Goal: Information Seeking & Learning: Find contact information

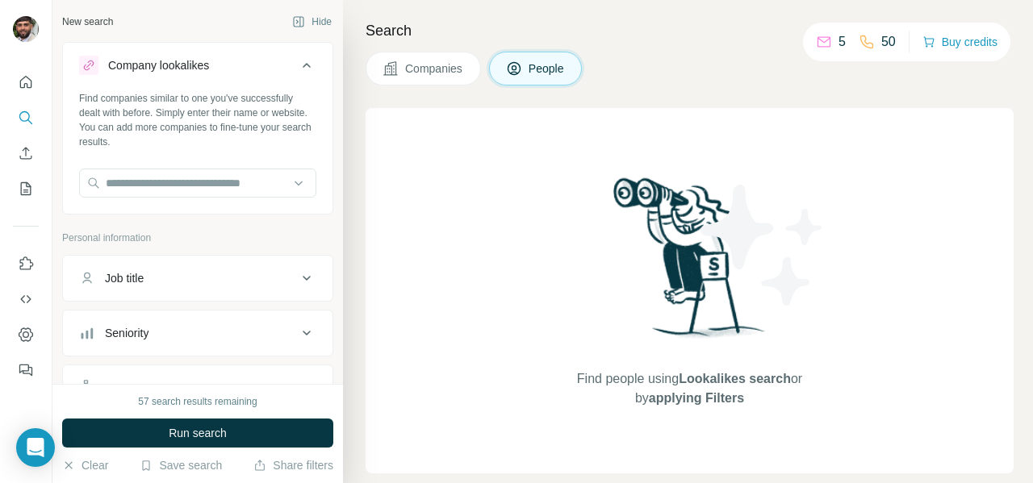
click at [509, 176] on div "Find people using Lookalikes search or by applying Filters" at bounding box center [690, 291] width 648 height 366
click at [200, 181] on input "text" at bounding box center [197, 183] width 237 height 29
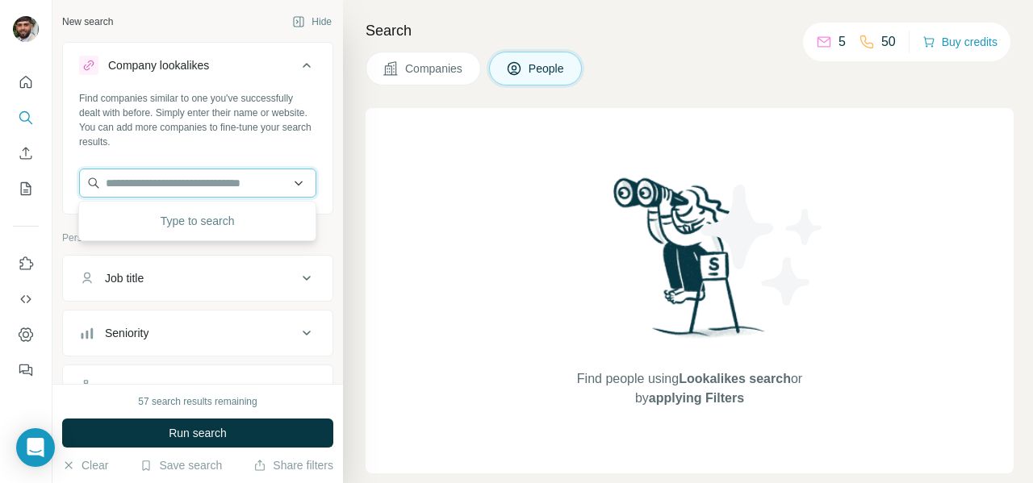
paste input "**********"
type input "**********"
drag, startPoint x: 257, startPoint y: 183, endPoint x: 90, endPoint y: 190, distance: 166.4
click at [90, 190] on input "**********" at bounding box center [197, 183] width 237 height 29
click at [205, 187] on input "text" at bounding box center [197, 183] width 237 height 29
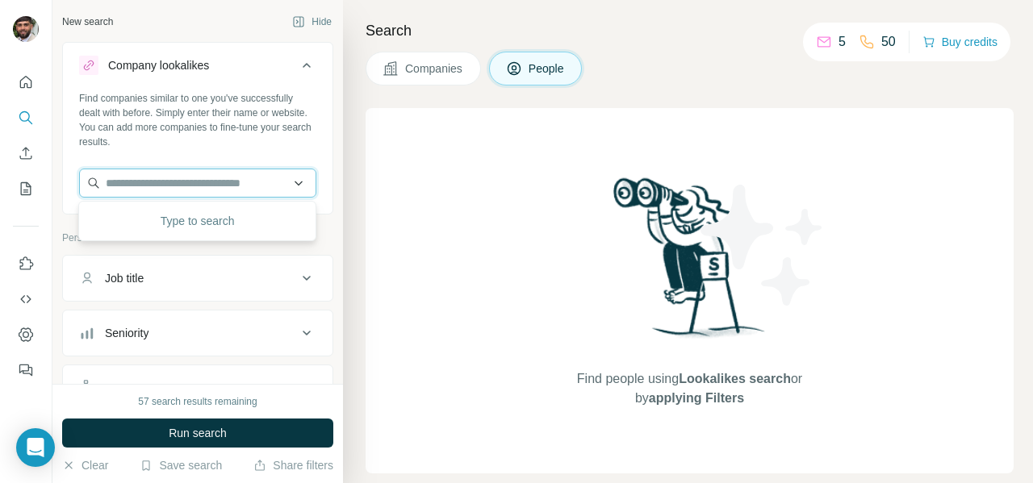
paste input "**********"
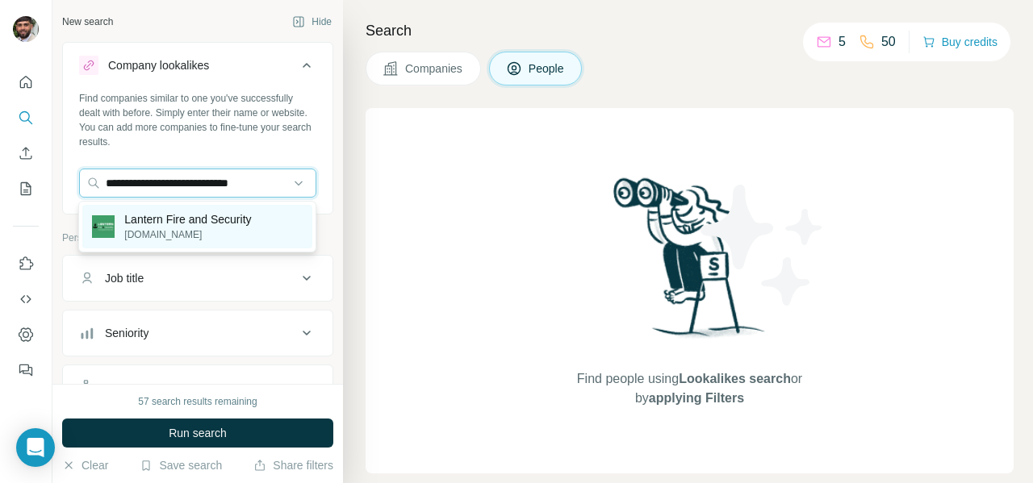
type input "**********"
click at [153, 232] on p "[DOMAIN_NAME]" at bounding box center [187, 235] width 127 height 15
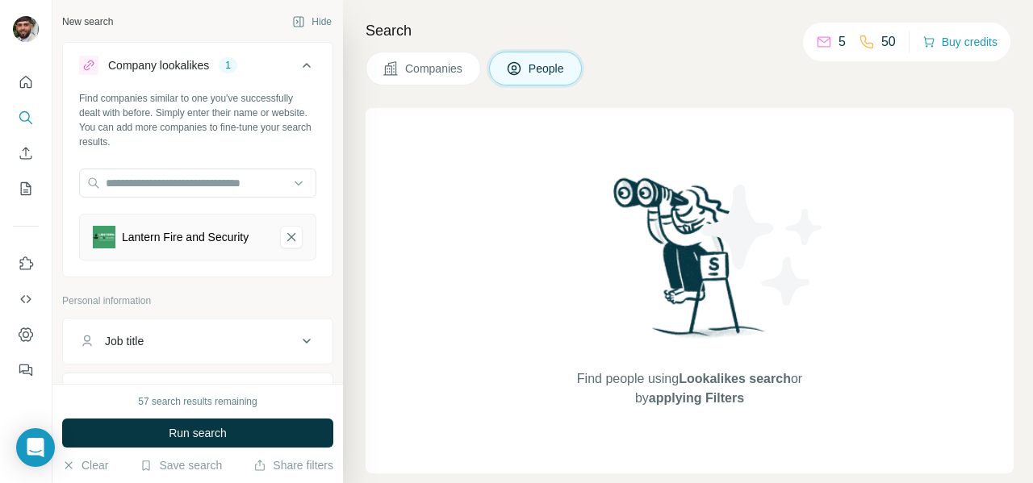
scroll to position [111, 0]
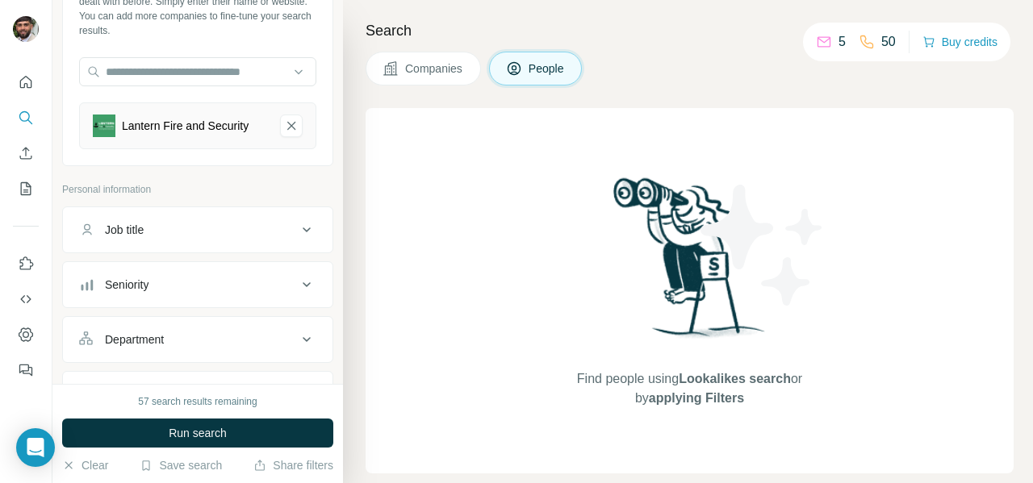
click at [209, 228] on div "Job title" at bounding box center [188, 230] width 218 height 16
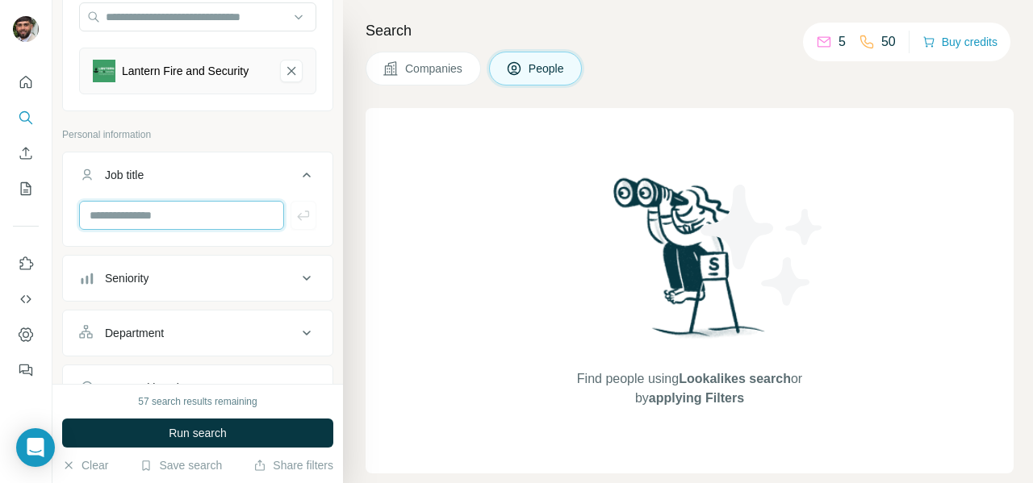
click at [178, 214] on input "text" at bounding box center [181, 215] width 205 height 29
type input "********"
click at [300, 220] on icon "button" at bounding box center [303, 215] width 16 height 16
click at [195, 216] on input "text" at bounding box center [181, 215] width 205 height 29
type input "***"
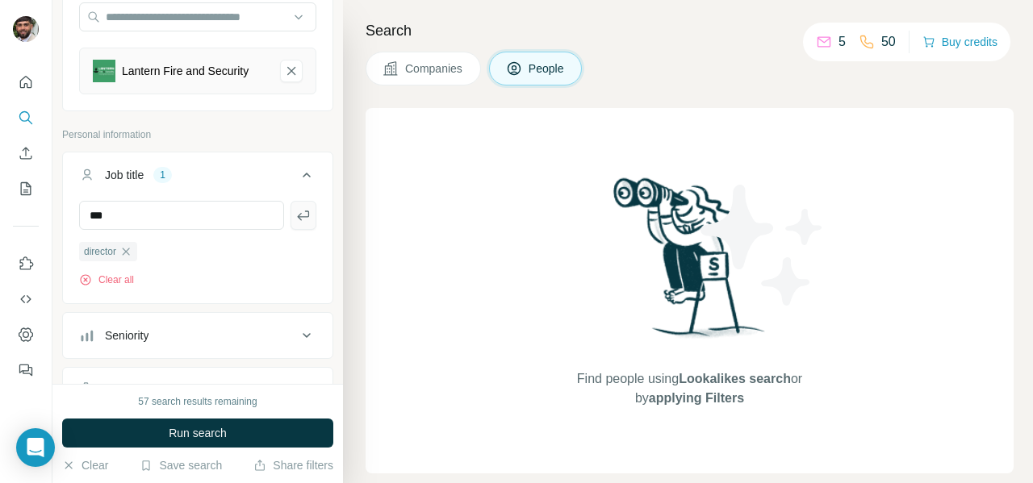
click at [303, 220] on icon "button" at bounding box center [303, 215] width 16 height 16
click at [94, 212] on input "text" at bounding box center [181, 215] width 205 height 29
type input "**********"
click at [305, 219] on icon "button" at bounding box center [303, 215] width 16 height 16
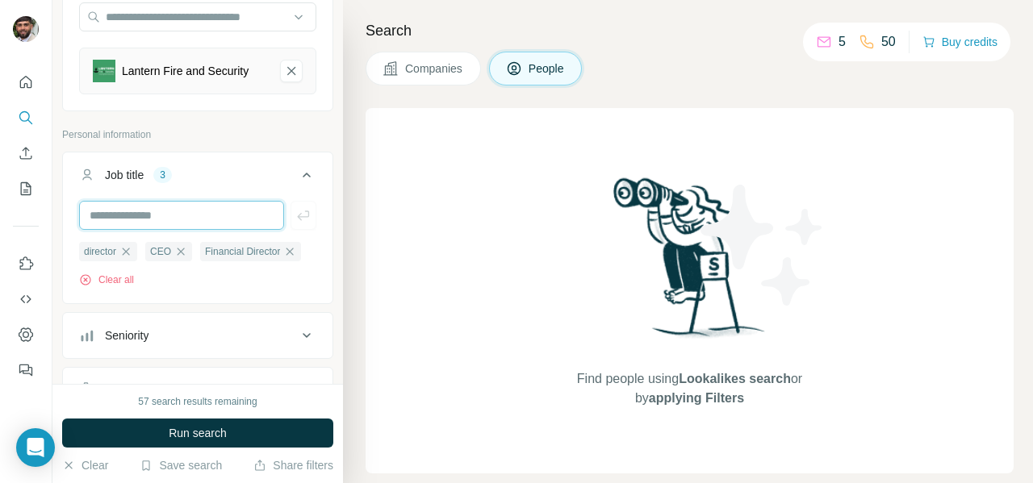
click at [174, 218] on input "text" at bounding box center [181, 215] width 205 height 29
type input "**********"
click at [306, 216] on icon "button" at bounding box center [303, 215] width 16 height 16
click at [209, 211] on input "text" at bounding box center [181, 215] width 205 height 29
type input "**********"
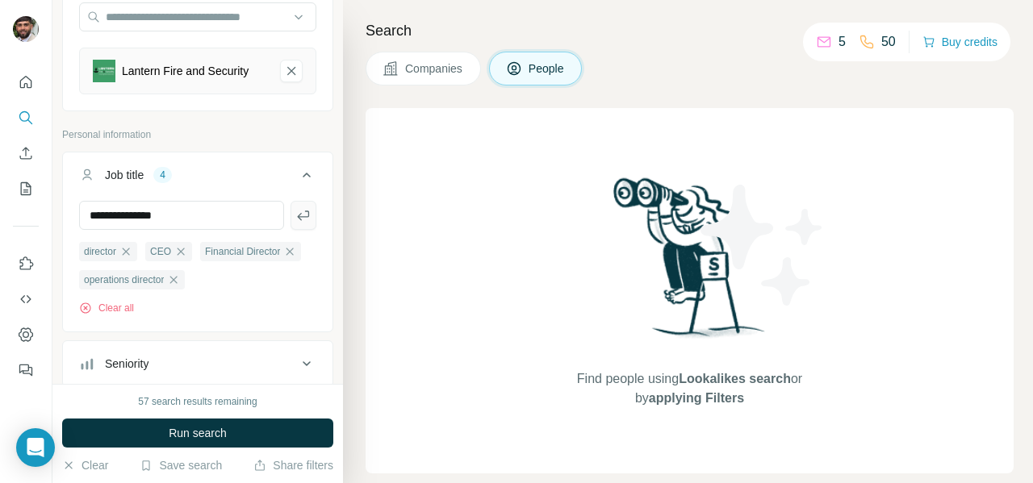
click at [304, 216] on icon "button" at bounding box center [303, 216] width 12 height 10
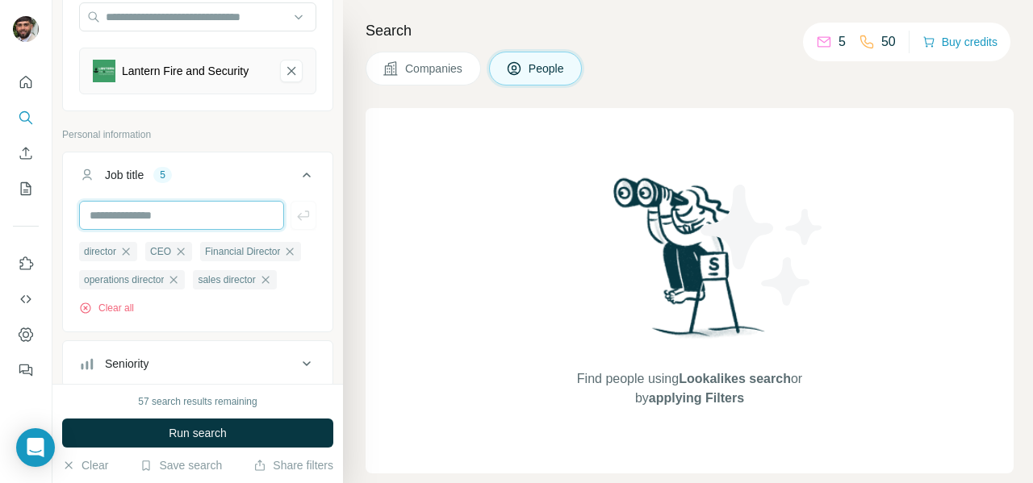
click at [136, 211] on input "text" at bounding box center [181, 215] width 205 height 29
type input "***"
click at [309, 212] on icon "button" at bounding box center [303, 215] width 16 height 16
click at [144, 211] on input "text" at bounding box center [181, 215] width 205 height 29
type input "*"
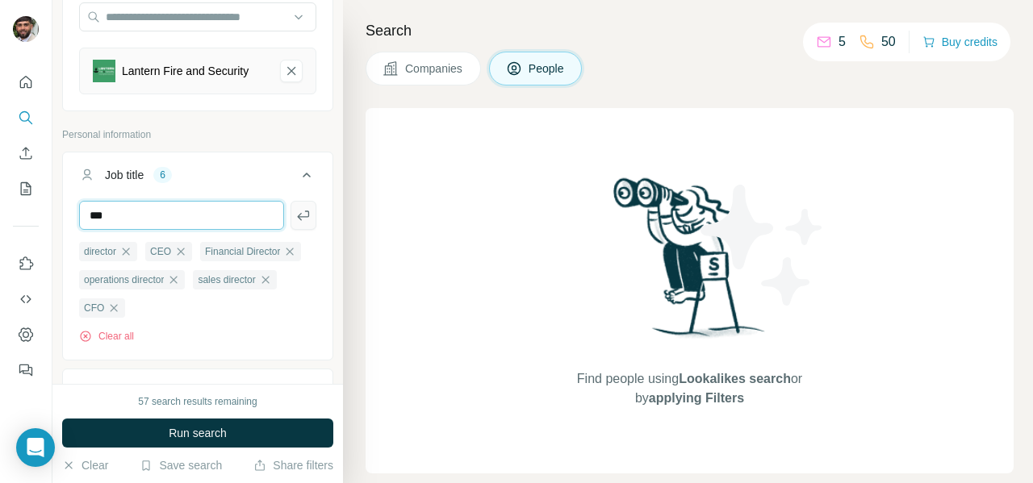
type input "***"
click at [309, 217] on icon "button" at bounding box center [303, 215] width 16 height 16
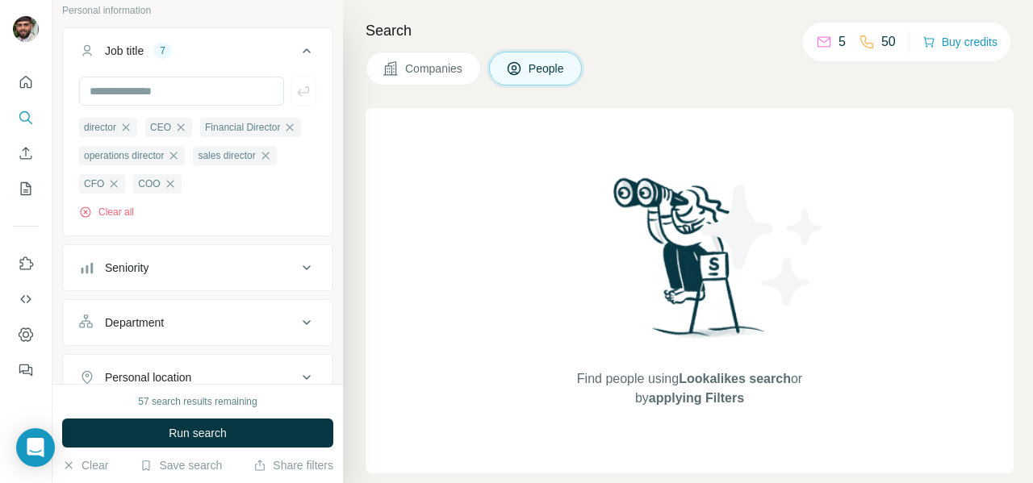
scroll to position [313, 0]
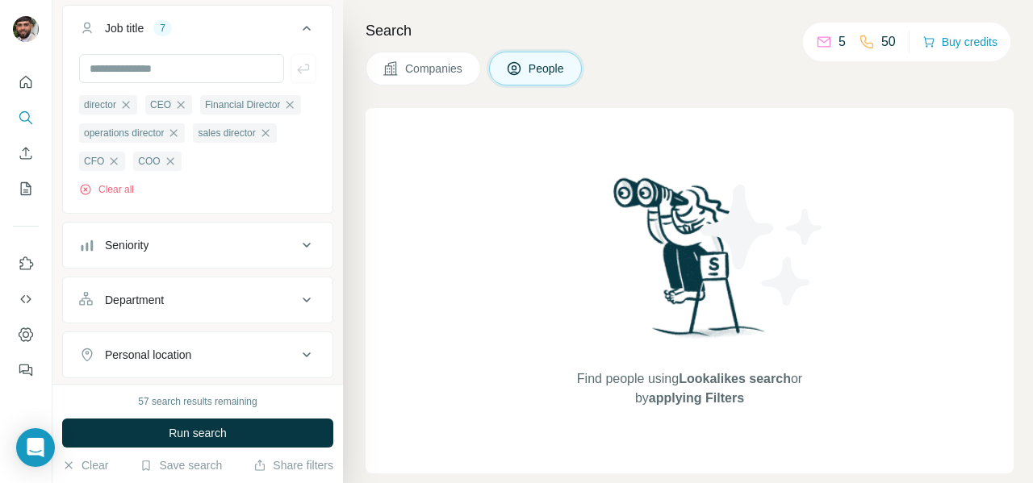
click at [231, 247] on div "Seniority" at bounding box center [188, 245] width 218 height 16
click at [128, 347] on span "Director" at bounding box center [121, 345] width 46 height 16
click at [124, 370] on span "Founder" at bounding box center [122, 374] width 48 height 16
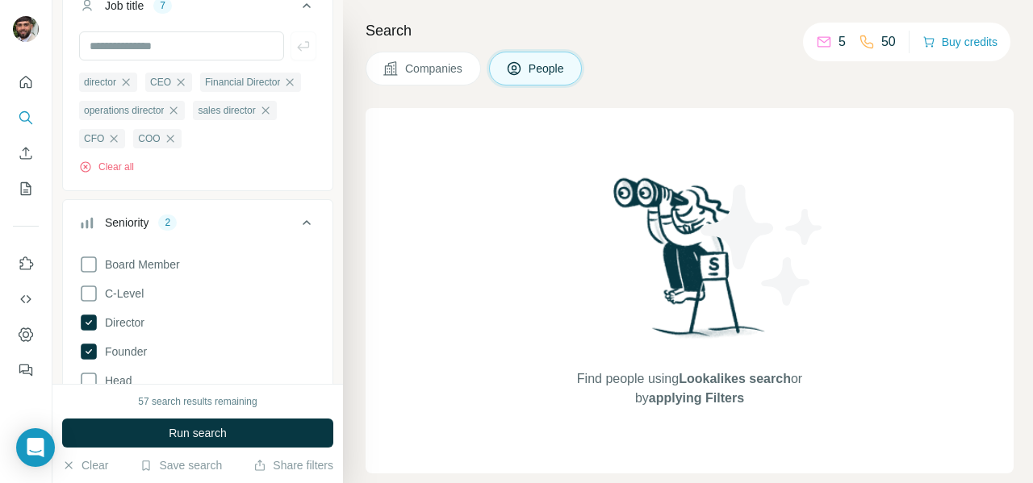
scroll to position [338, 0]
click at [174, 139] on icon "button" at bounding box center [170, 136] width 13 height 13
click at [179, 109] on icon "button" at bounding box center [173, 108] width 13 height 13
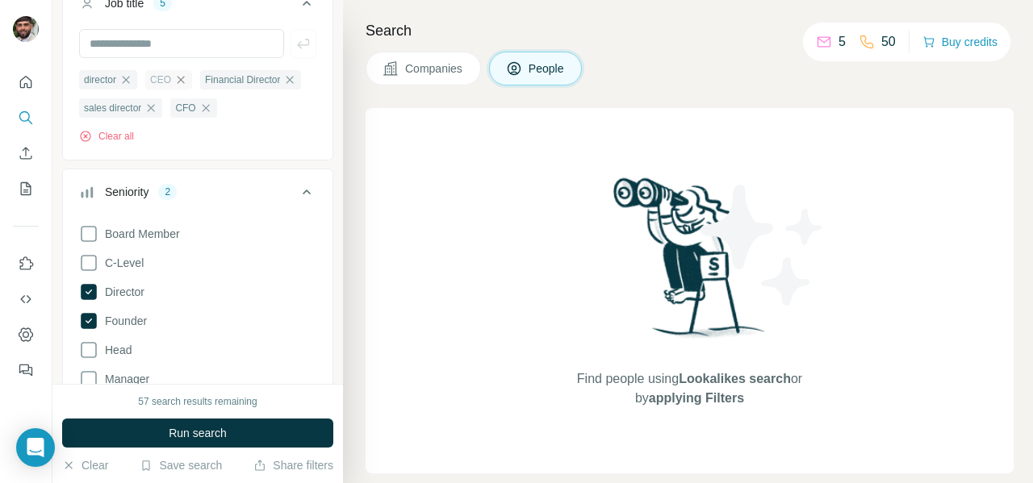
click at [181, 79] on icon "button" at bounding box center [180, 79] width 13 height 13
click at [238, 78] on icon "button" at bounding box center [234, 79] width 13 height 13
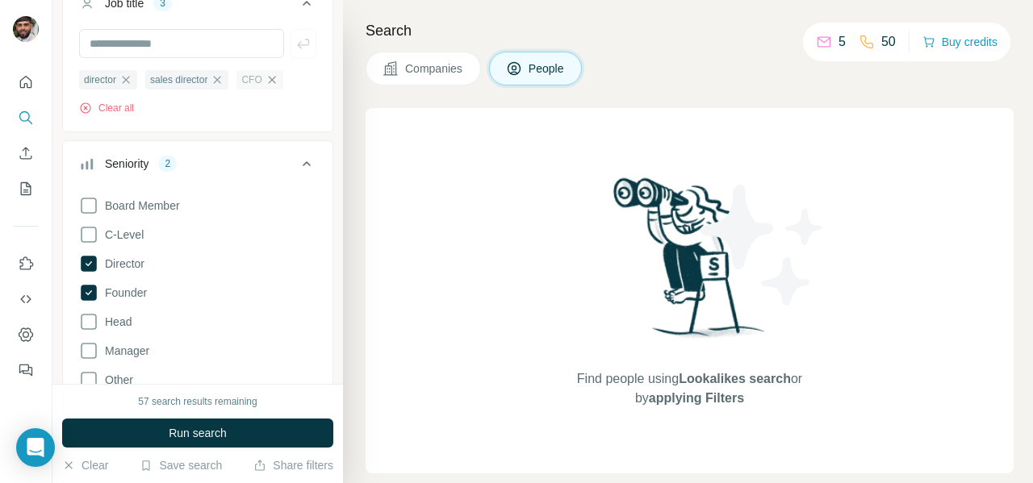
click at [274, 80] on icon "button" at bounding box center [272, 79] width 13 height 13
click at [220, 79] on icon "button" at bounding box center [217, 79] width 13 height 13
click at [126, 77] on icon "button" at bounding box center [125, 79] width 13 height 13
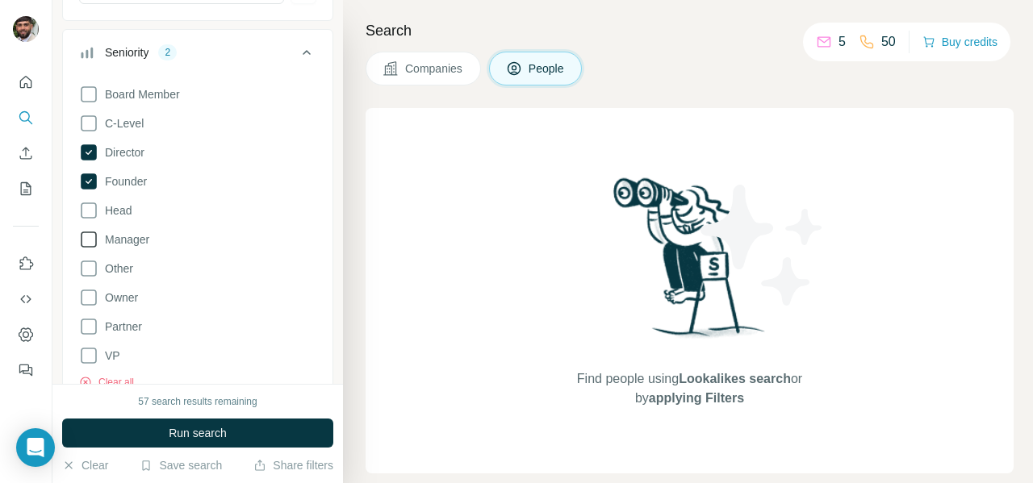
scroll to position [393, 0]
click at [87, 240] on icon at bounding box center [88, 238] width 19 height 19
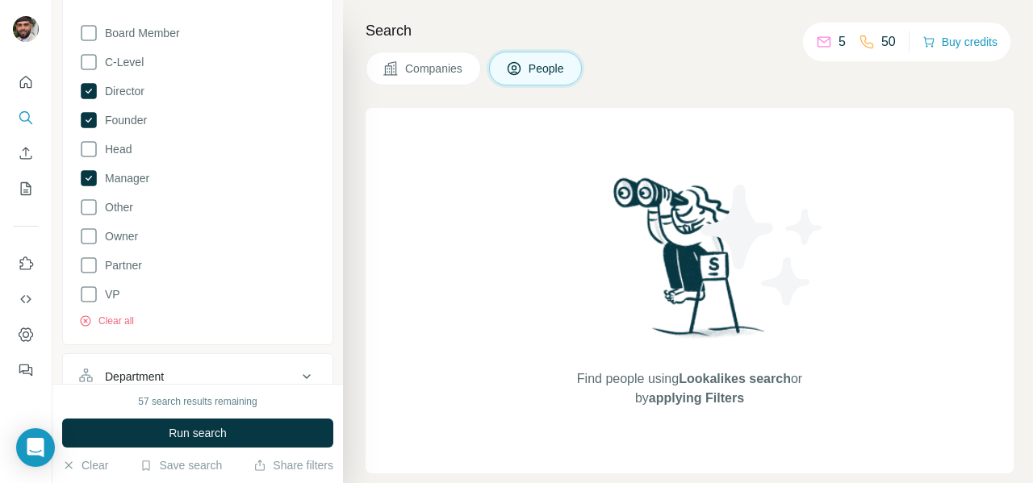
scroll to position [577, 0]
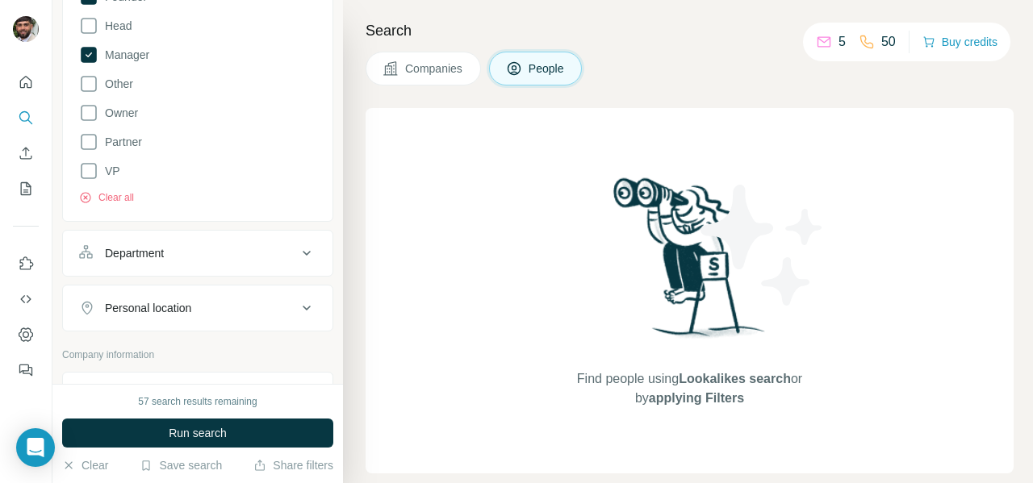
click at [161, 256] on div "Department" at bounding box center [134, 253] width 59 height 16
click at [164, 253] on div "Department" at bounding box center [134, 253] width 59 height 16
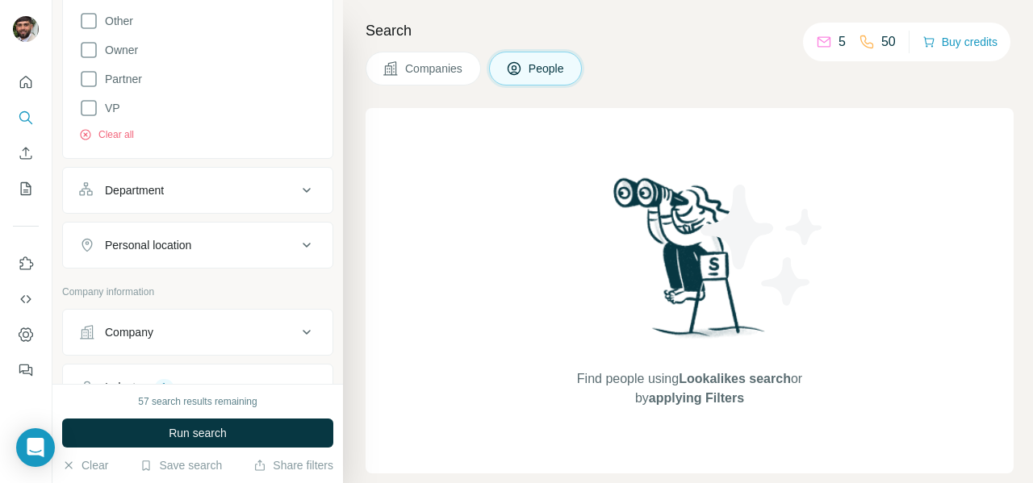
scroll to position [641, 0]
click at [192, 252] on button "Personal location" at bounding box center [198, 244] width 270 height 39
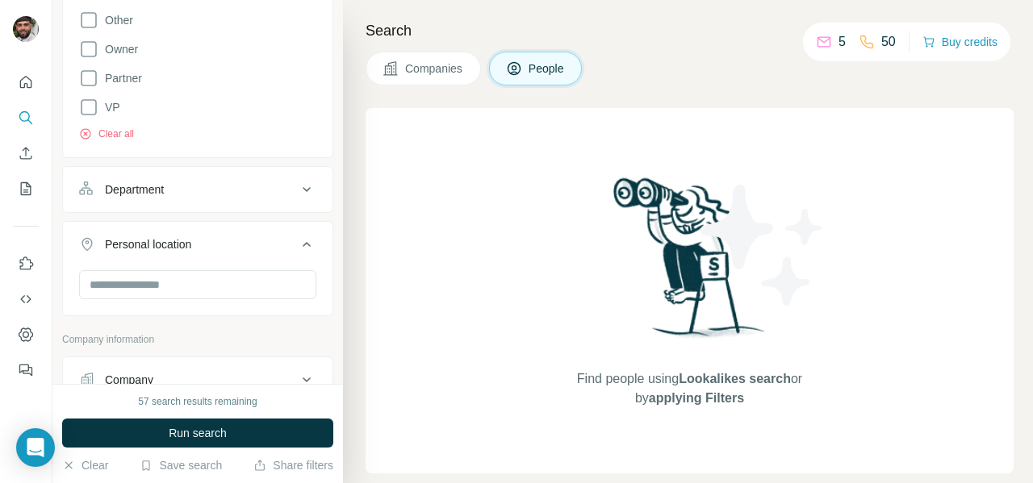
click at [191, 247] on div "Personal location" at bounding box center [148, 244] width 86 height 16
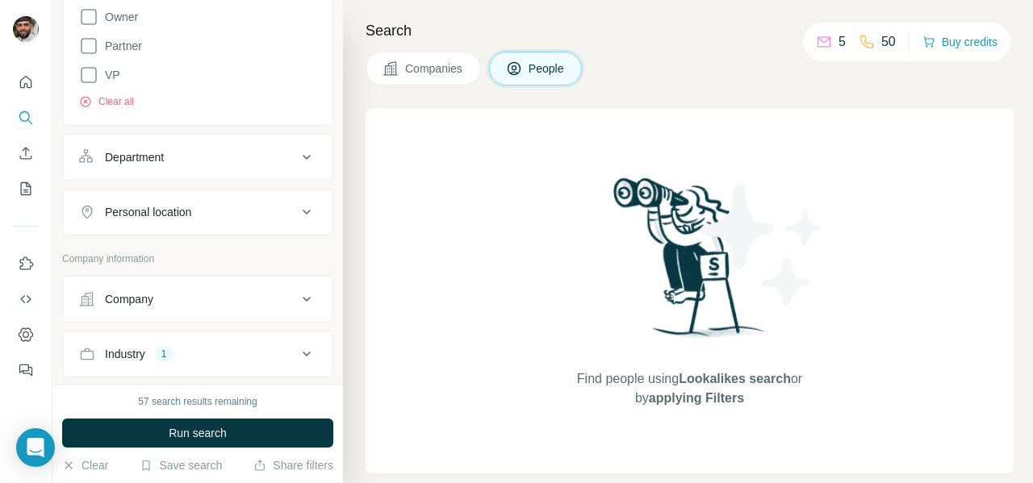
scroll to position [762, 0]
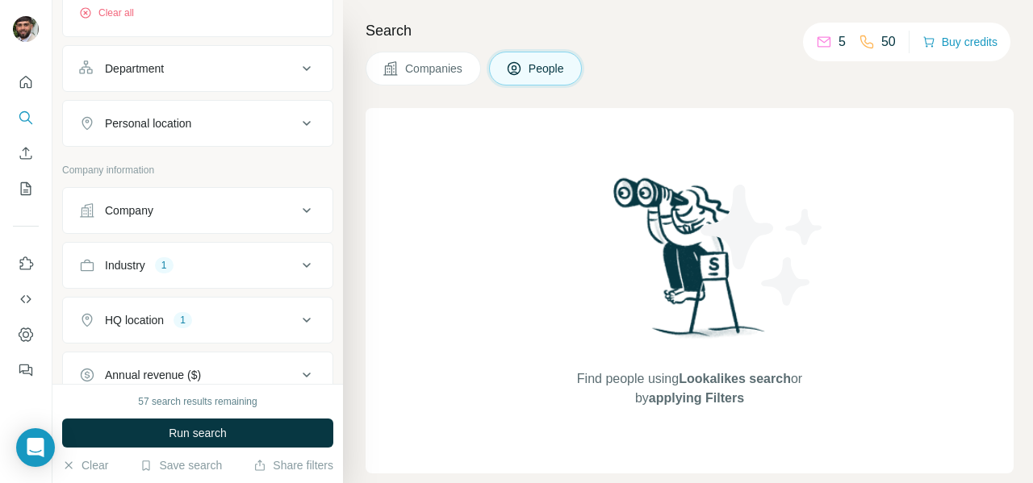
click at [205, 260] on div "Industry 1" at bounding box center [188, 265] width 218 height 16
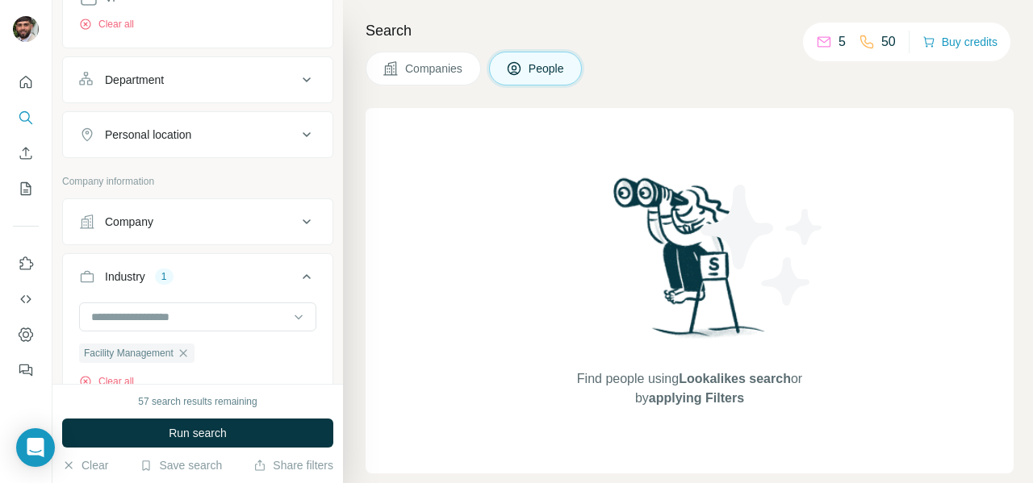
scroll to position [779, 0]
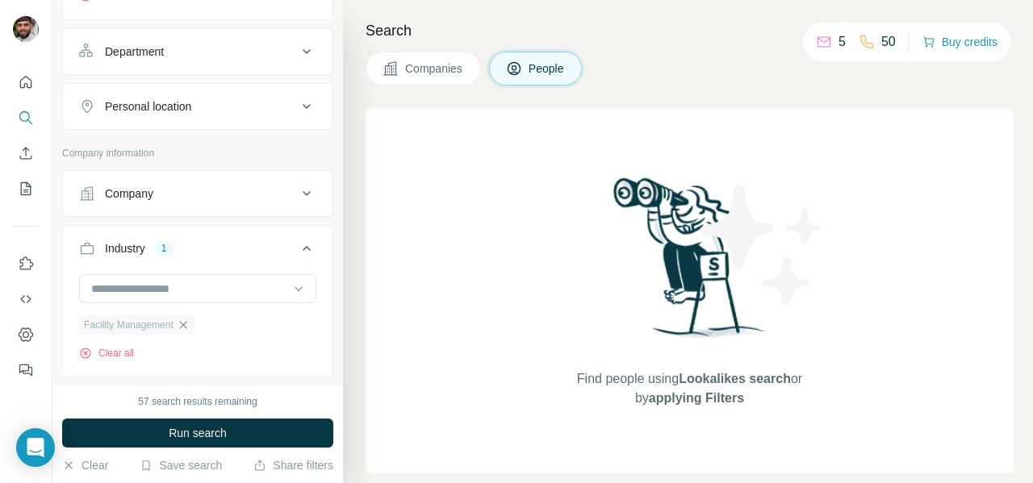
click at [187, 319] on icon "button" at bounding box center [183, 325] width 13 height 13
click at [230, 344] on div "HQ location 1" at bounding box center [188, 352] width 218 height 16
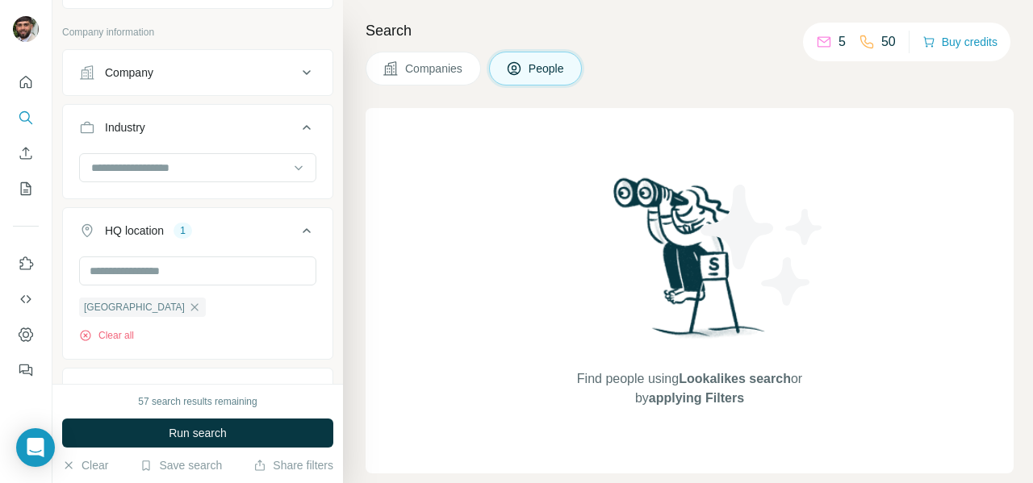
click at [238, 311] on div "[GEOGRAPHIC_DATA] Clear all" at bounding box center [197, 300] width 237 height 86
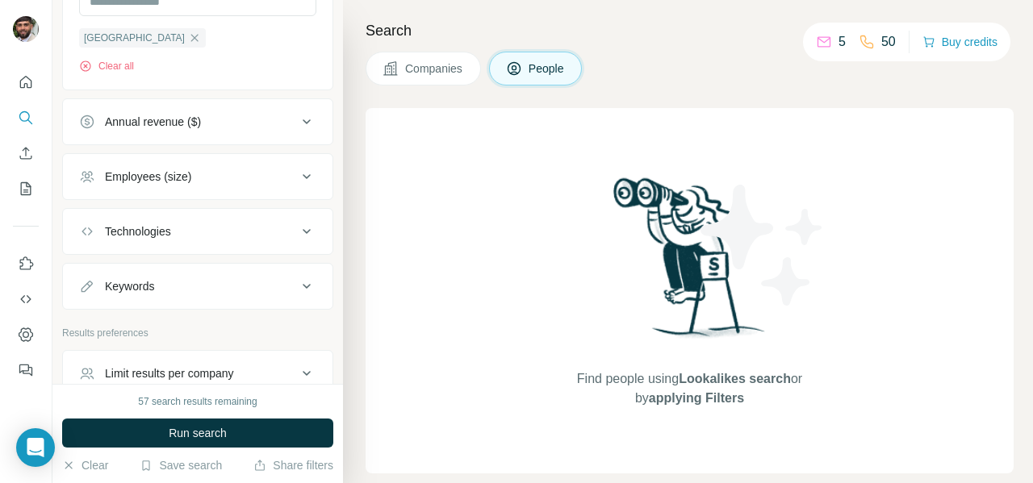
scroll to position [1181, 0]
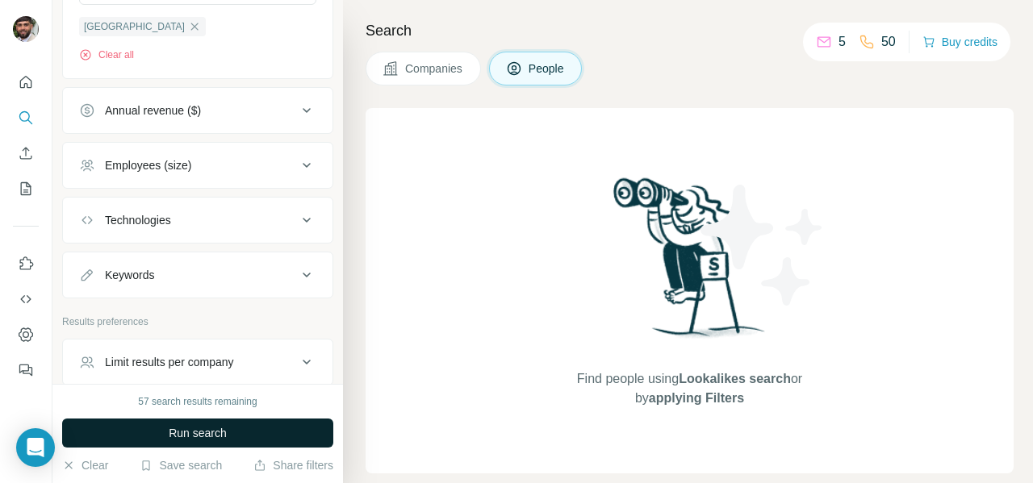
click at [207, 433] on span "Run search" at bounding box center [198, 433] width 58 height 16
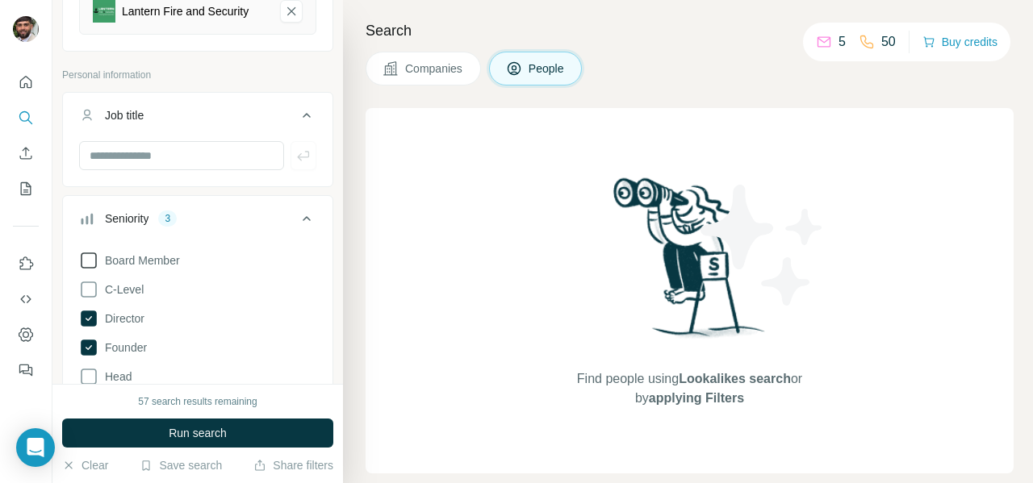
scroll to position [258, 0]
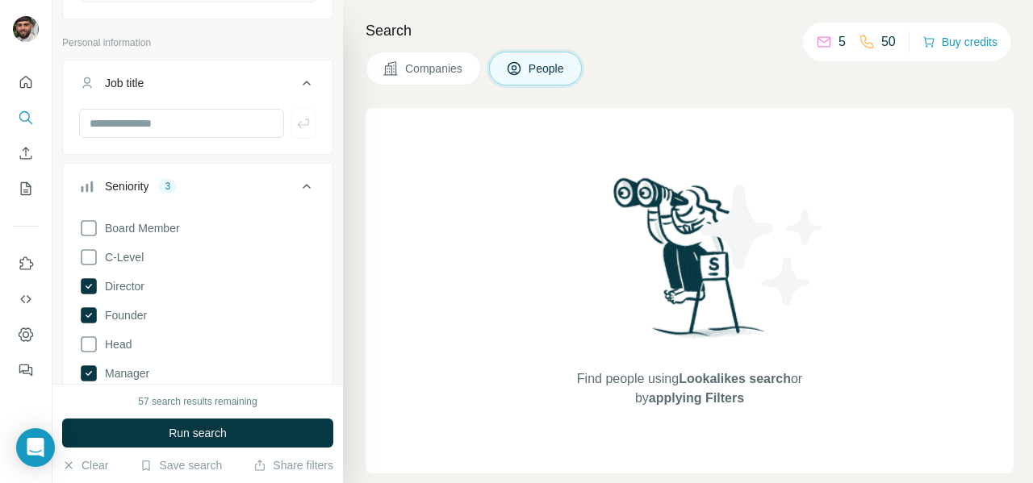
click at [309, 85] on icon at bounding box center [306, 82] width 19 height 19
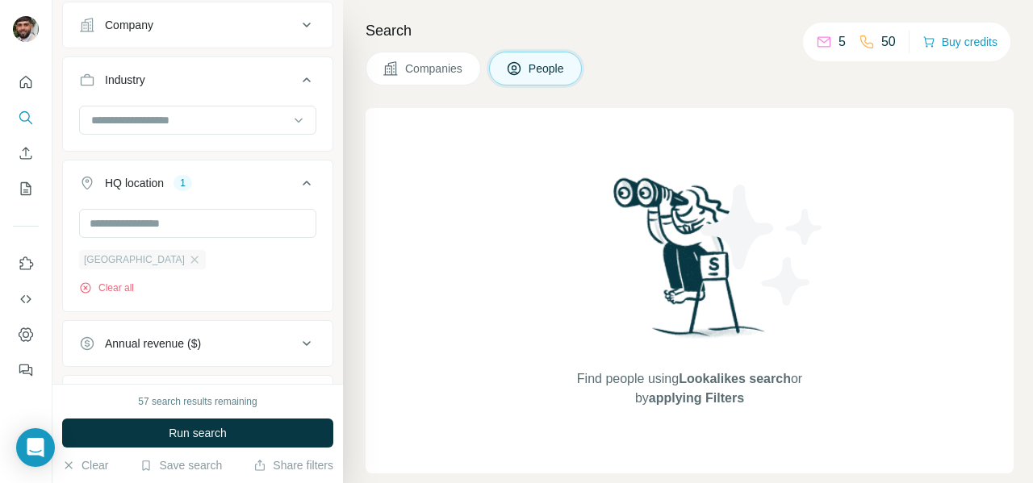
scroll to position [940, 0]
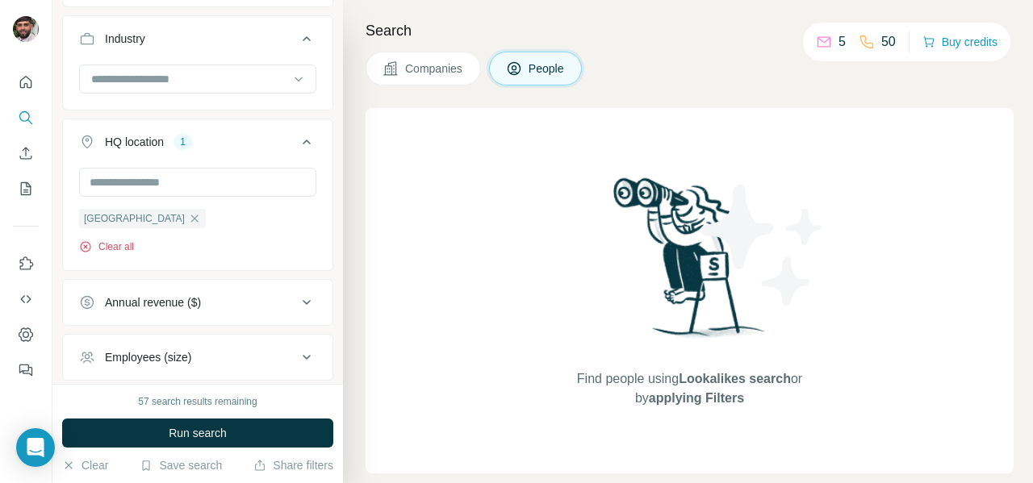
click at [116, 241] on button "Clear all" at bounding box center [106, 247] width 55 height 15
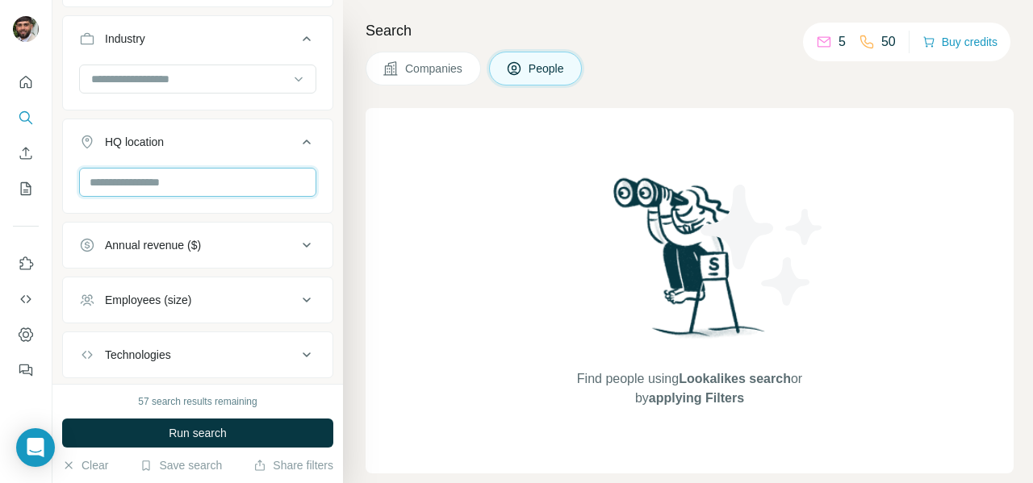
click at [168, 171] on input "text" at bounding box center [197, 182] width 237 height 29
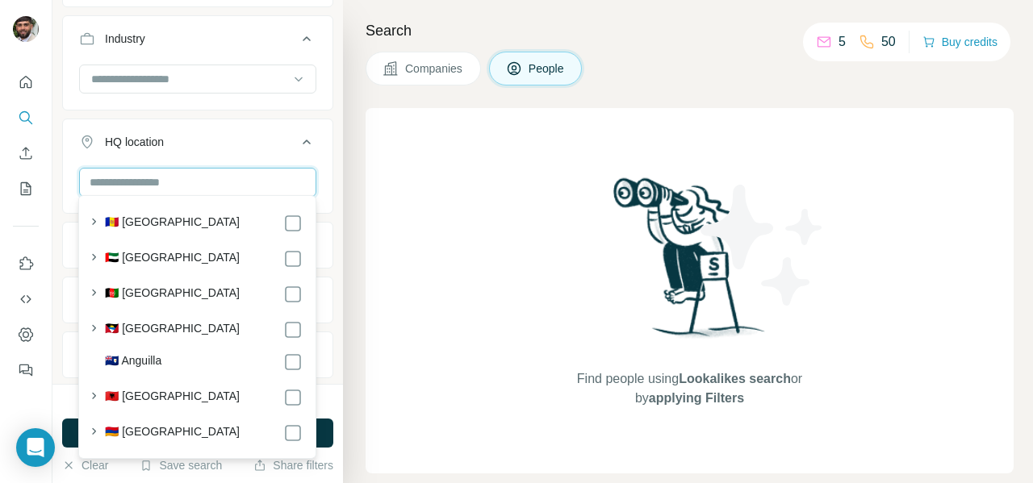
type input "*"
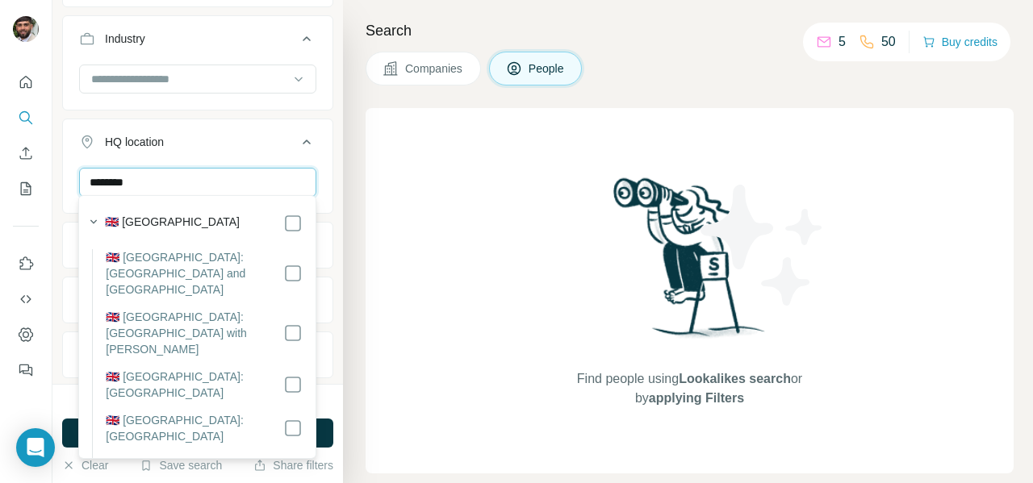
type input "********"
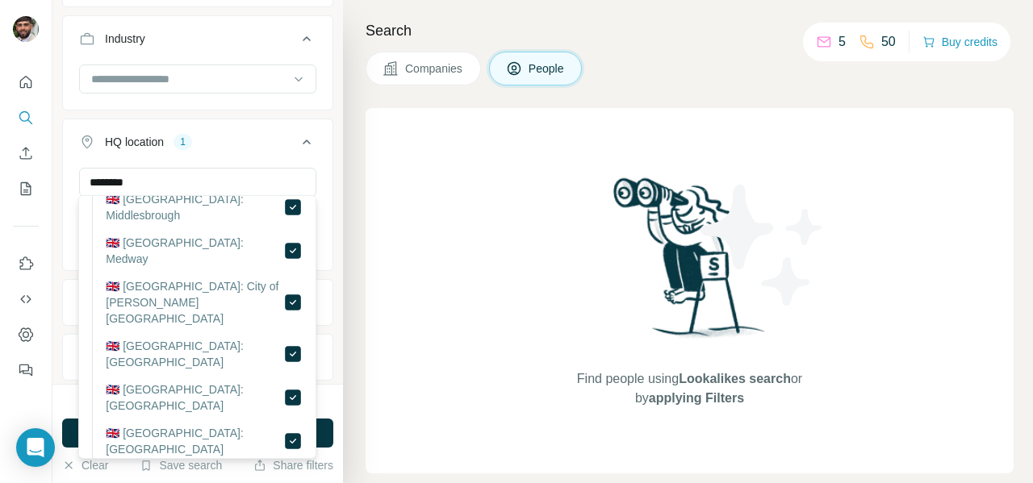
scroll to position [2093, 0]
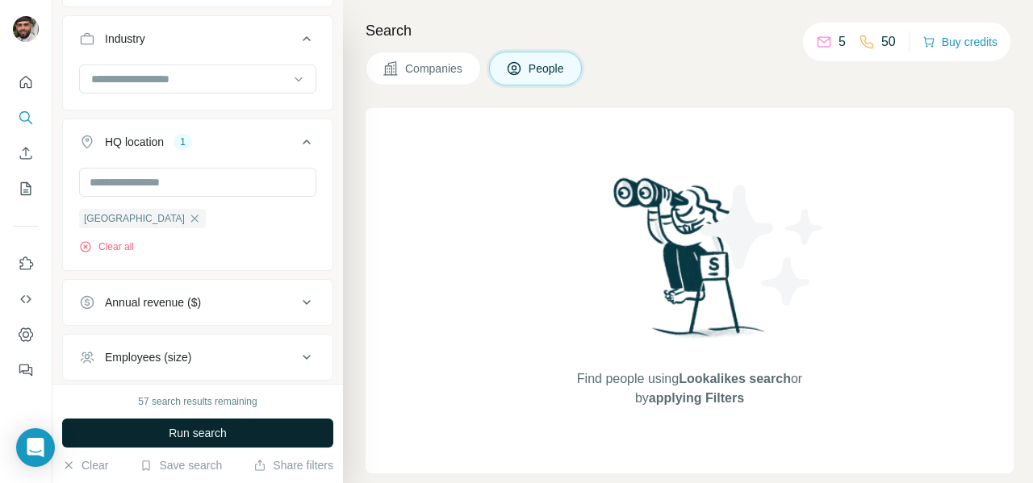
click at [205, 430] on span "Run search" at bounding box center [198, 433] width 58 height 16
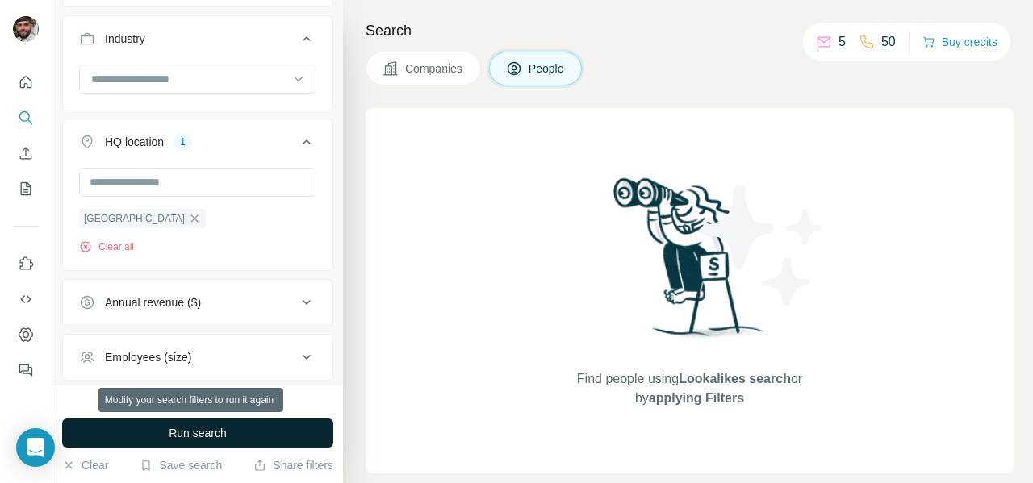
click at [197, 438] on span "Run search" at bounding box center [198, 433] width 58 height 16
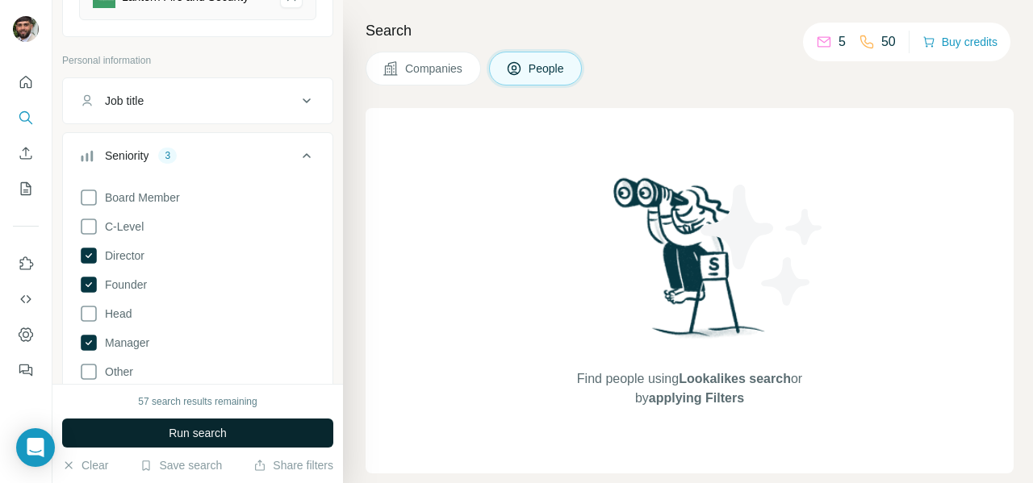
scroll to position [286, 0]
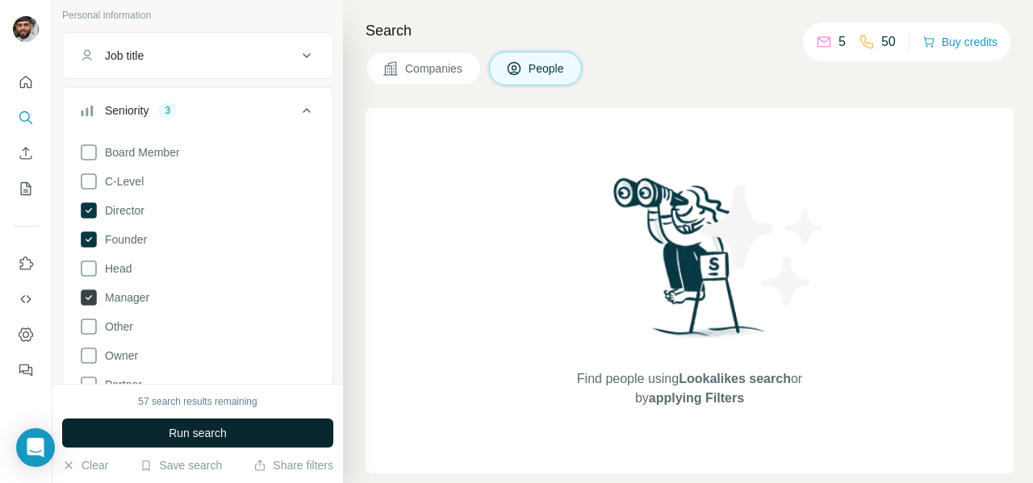
click at [85, 298] on icon at bounding box center [89, 298] width 16 height 16
click at [204, 437] on span "Run search" at bounding box center [198, 433] width 58 height 16
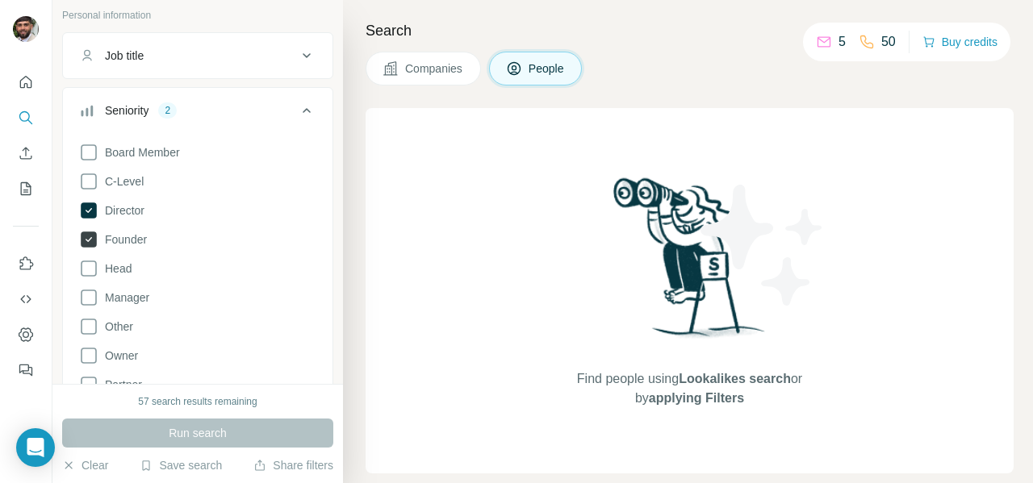
click at [82, 205] on icon at bounding box center [89, 211] width 16 height 16
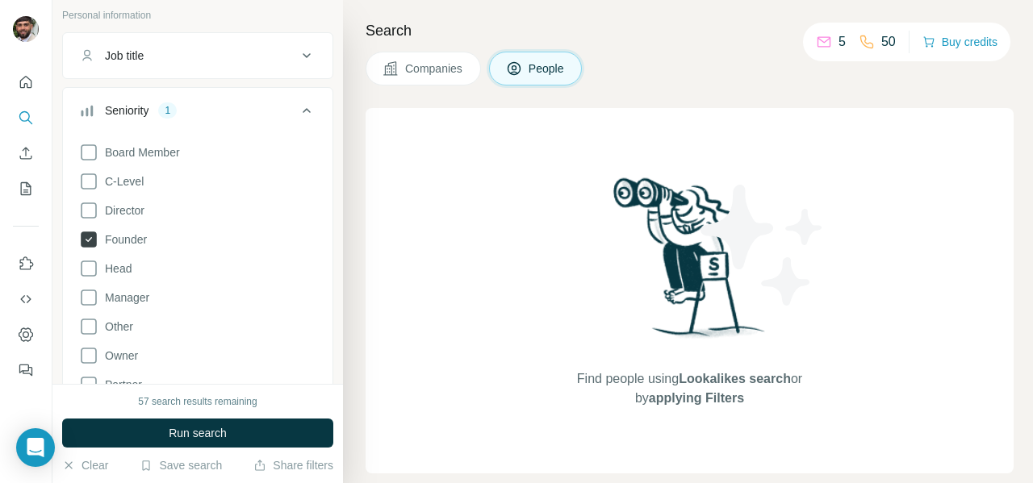
click at [84, 235] on icon at bounding box center [89, 240] width 16 height 16
click at [100, 469] on button "Clear" at bounding box center [85, 466] width 46 height 16
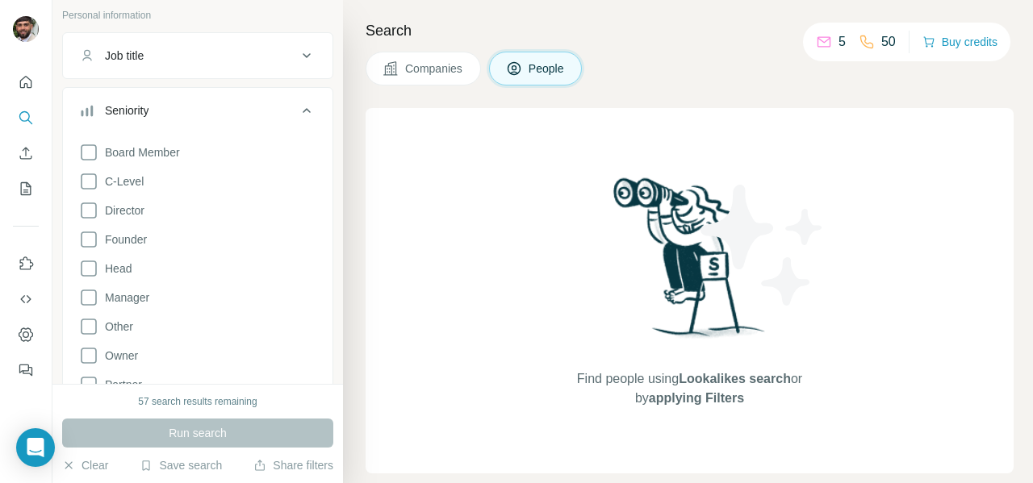
scroll to position [20, 0]
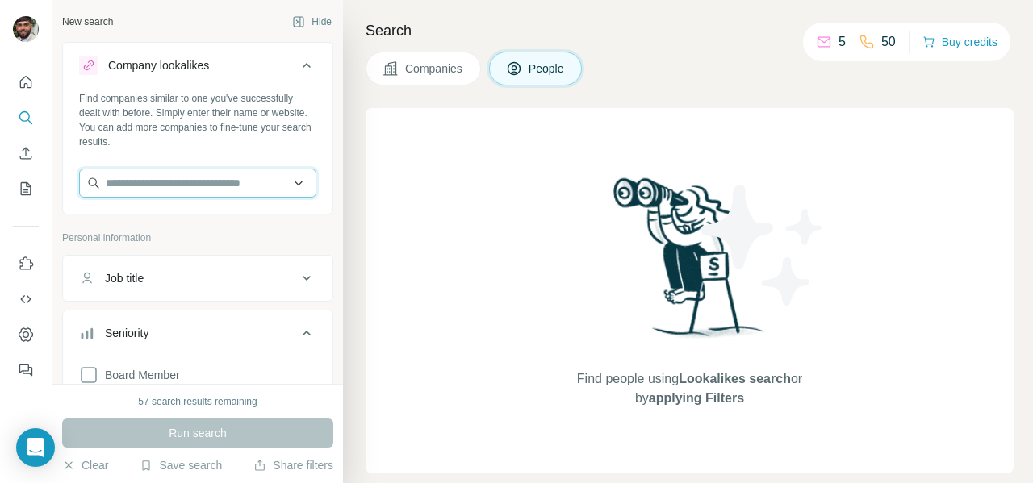
click at [203, 182] on input "text" at bounding box center [197, 183] width 237 height 29
click at [166, 185] on input "text" at bounding box center [197, 183] width 237 height 29
paste input "**********"
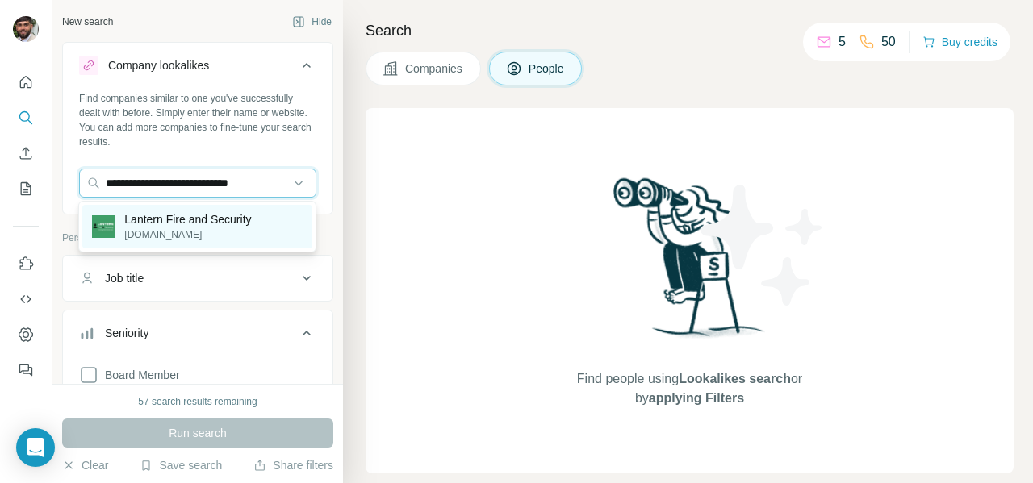
type input "**********"
click at [191, 231] on p "[DOMAIN_NAME]" at bounding box center [187, 235] width 127 height 15
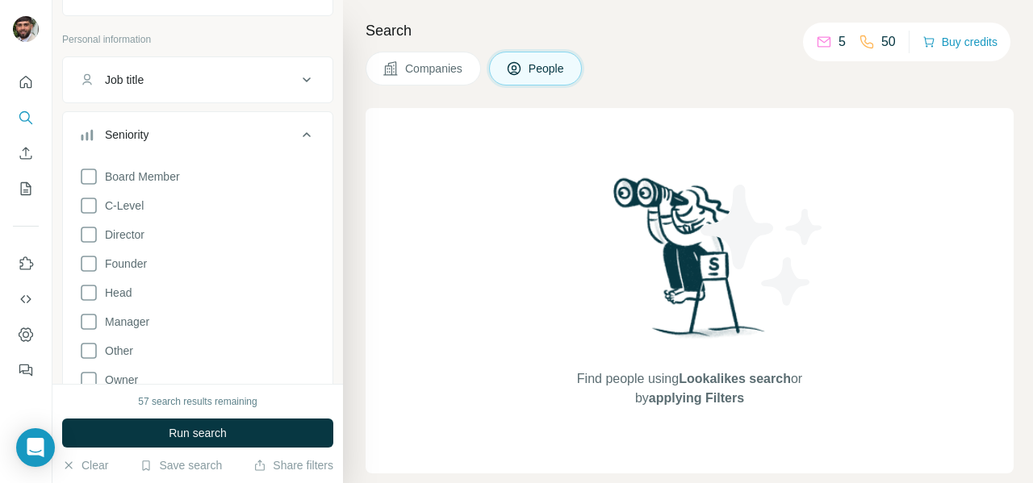
scroll to position [298, 0]
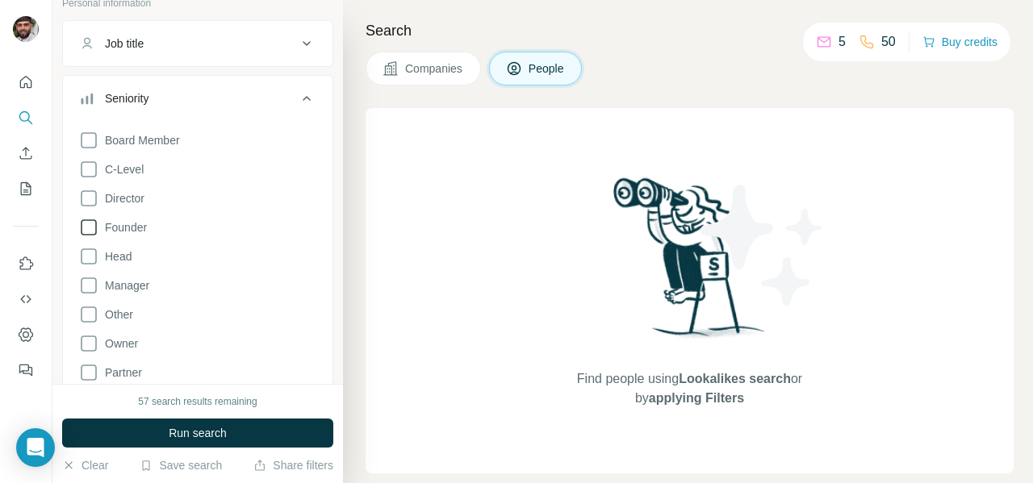
click at [89, 225] on icon at bounding box center [88, 227] width 19 height 19
click at [88, 200] on icon at bounding box center [88, 198] width 19 height 19
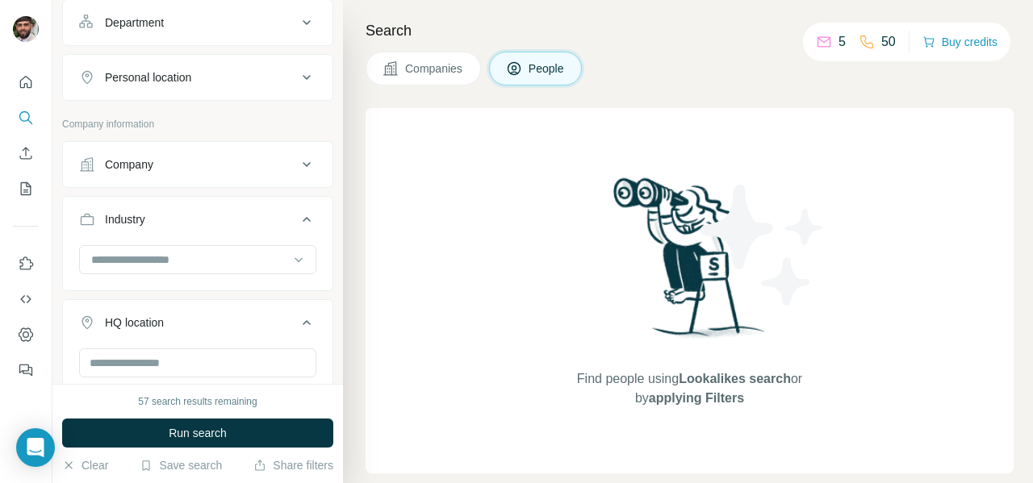
scroll to position [856, 0]
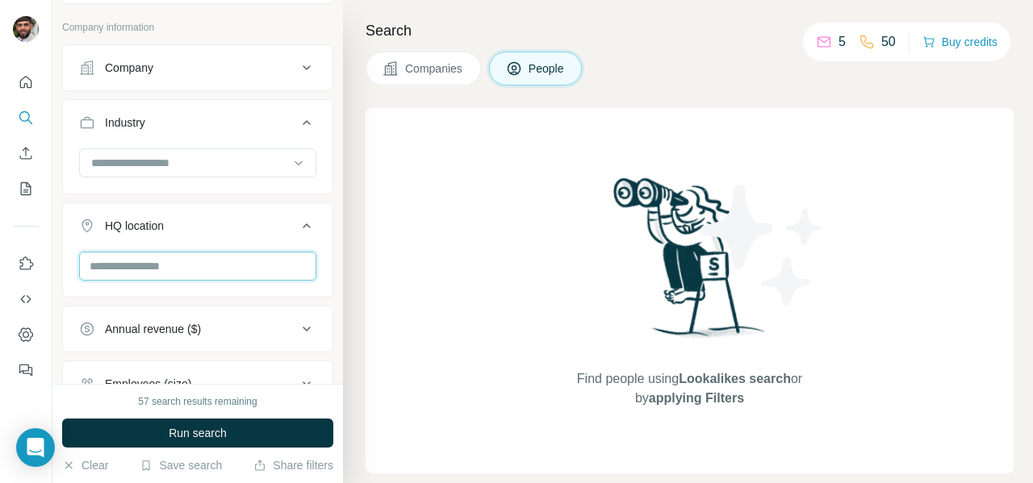
click at [167, 255] on input "text" at bounding box center [197, 266] width 237 height 29
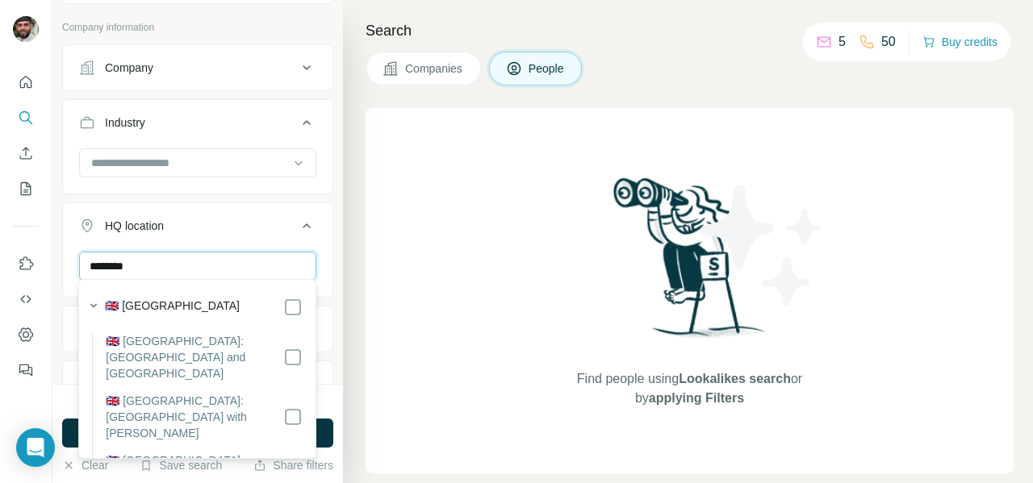
type input "********"
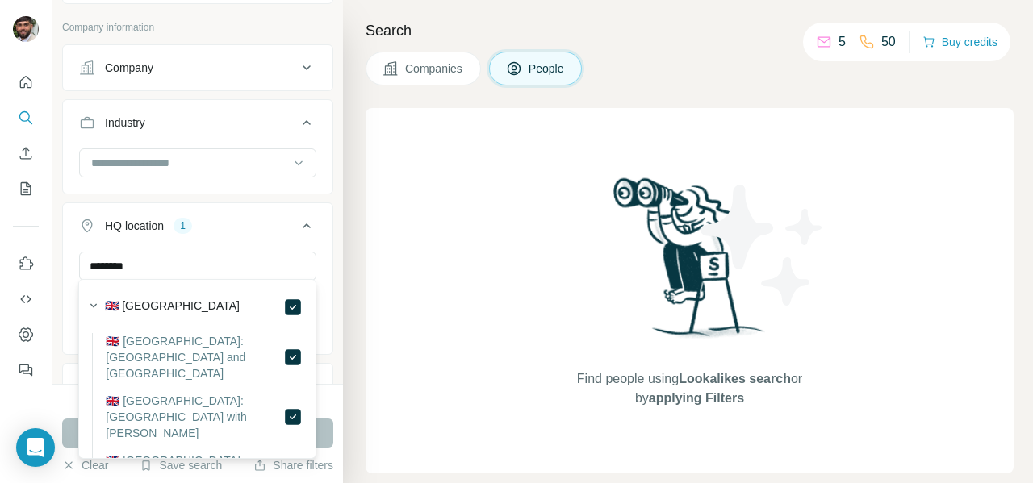
click at [353, 254] on div "Search Companies People Find people using Lookalikes search or by applying Filt…" at bounding box center [688, 241] width 690 height 483
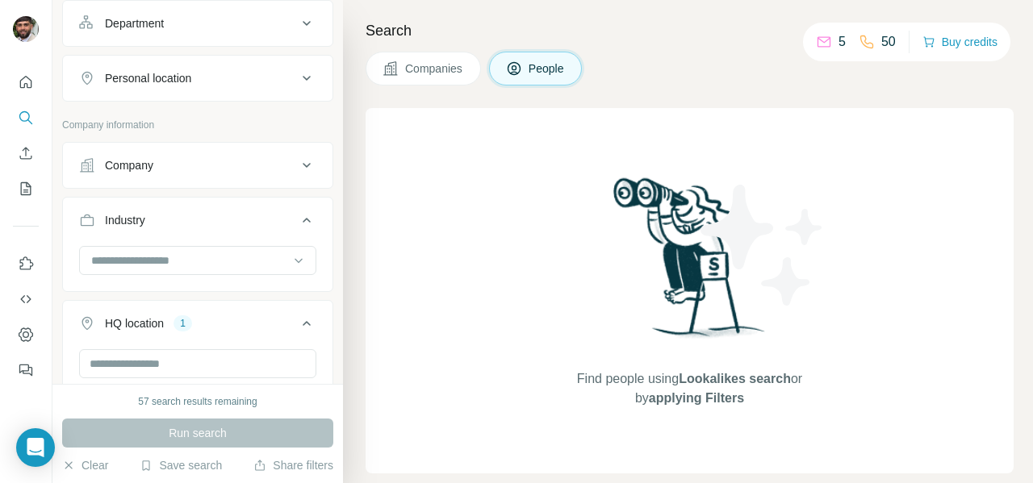
scroll to position [812, 0]
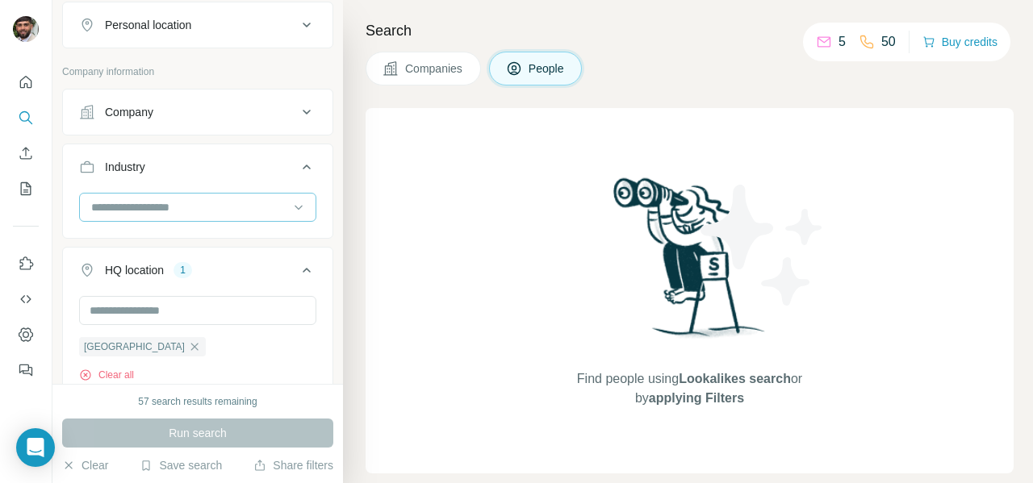
click at [146, 199] on input at bounding box center [189, 208] width 199 height 18
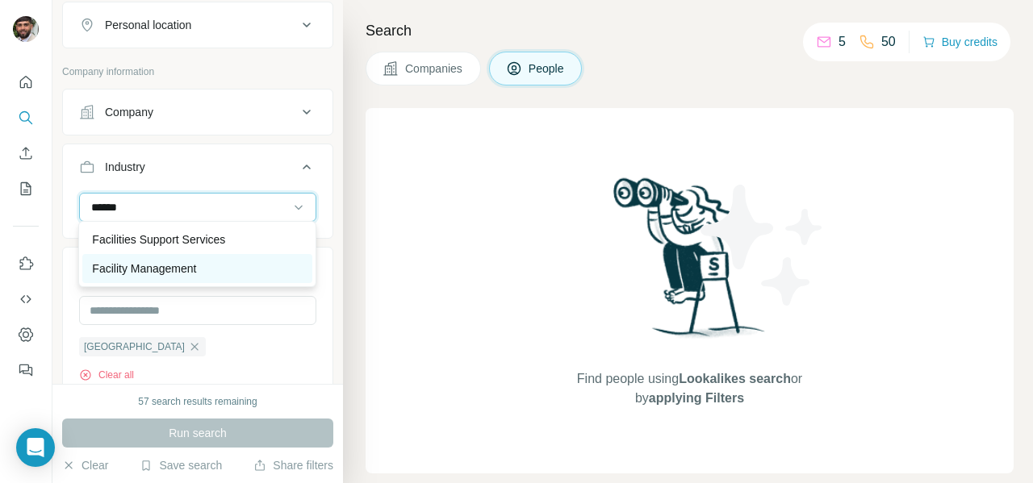
type input "******"
click at [140, 267] on p "Facility Management" at bounding box center [144, 269] width 104 height 16
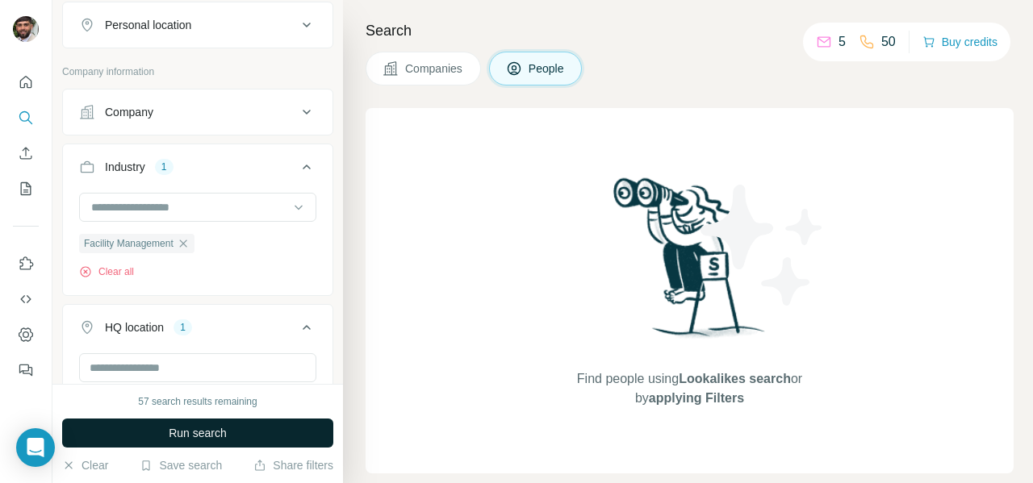
click at [246, 438] on button "Run search" at bounding box center [197, 433] width 271 height 29
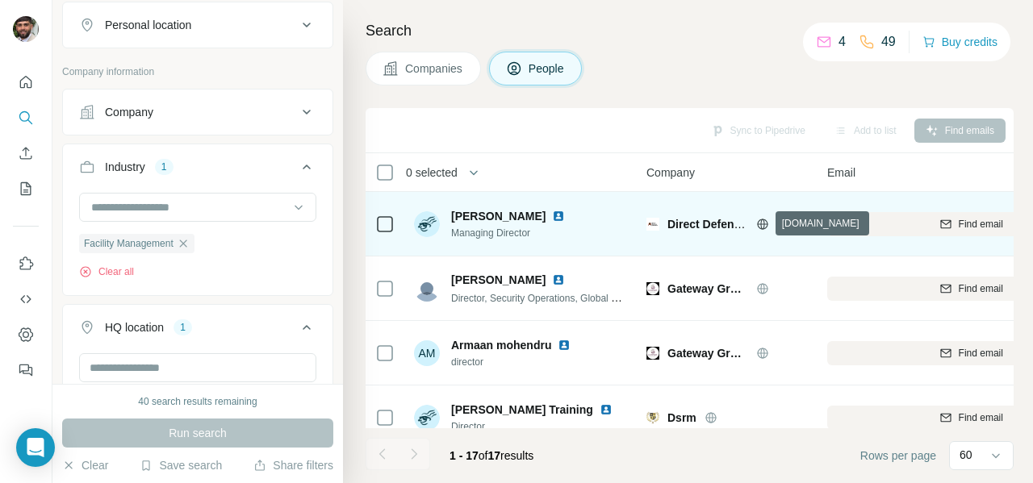
click at [760, 220] on icon at bounding box center [762, 224] width 13 height 13
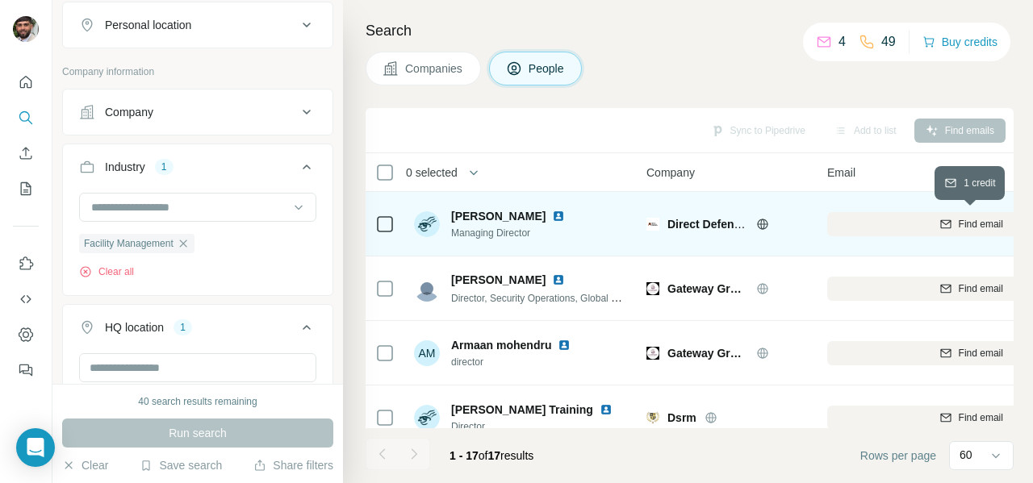
click at [921, 228] on div "Find email" at bounding box center [971, 224] width 288 height 15
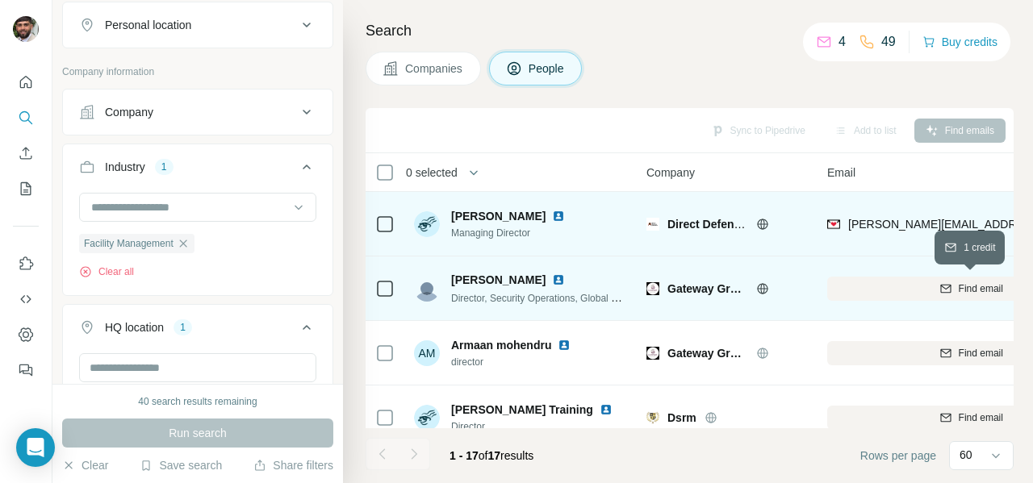
click at [897, 291] on div "Find email" at bounding box center [971, 289] width 288 height 15
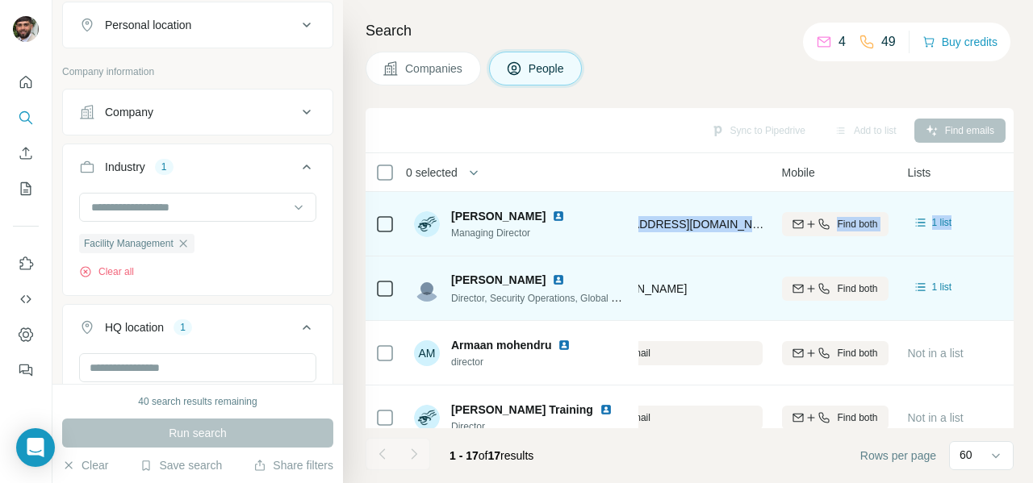
scroll to position [0, 371]
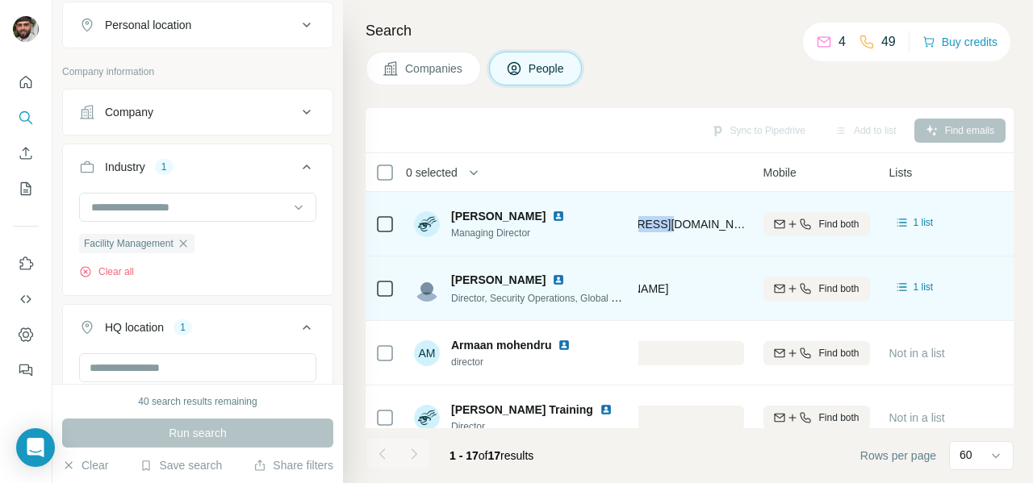
drag, startPoint x: 848, startPoint y: 226, endPoint x: 647, endPoint y: 222, distance: 201.0
click at [647, 222] on div "[PERSON_NAME][EMAIL_ADDRESS][DOMAIN_NAME]" at bounding box center [600, 224] width 288 height 44
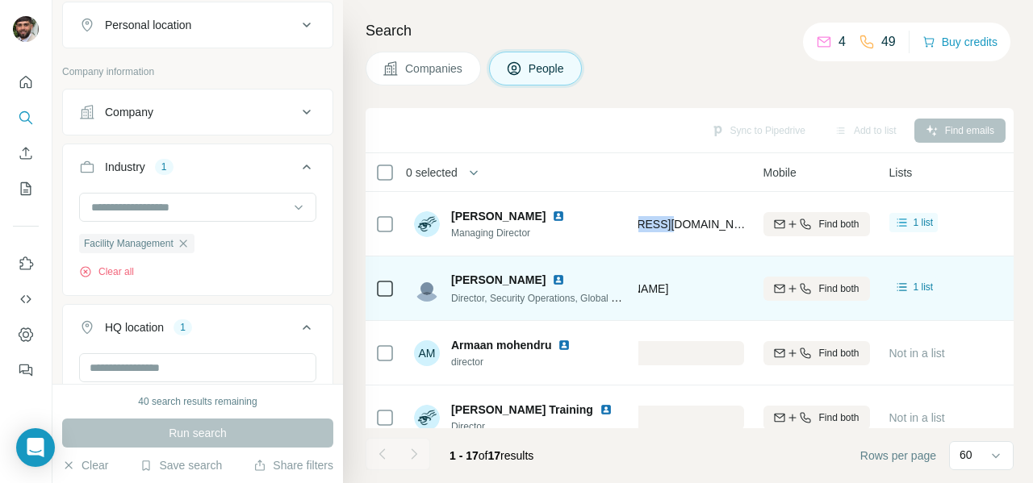
copy span "[PERSON_NAME][EMAIL_ADDRESS][DOMAIN_NAME]"
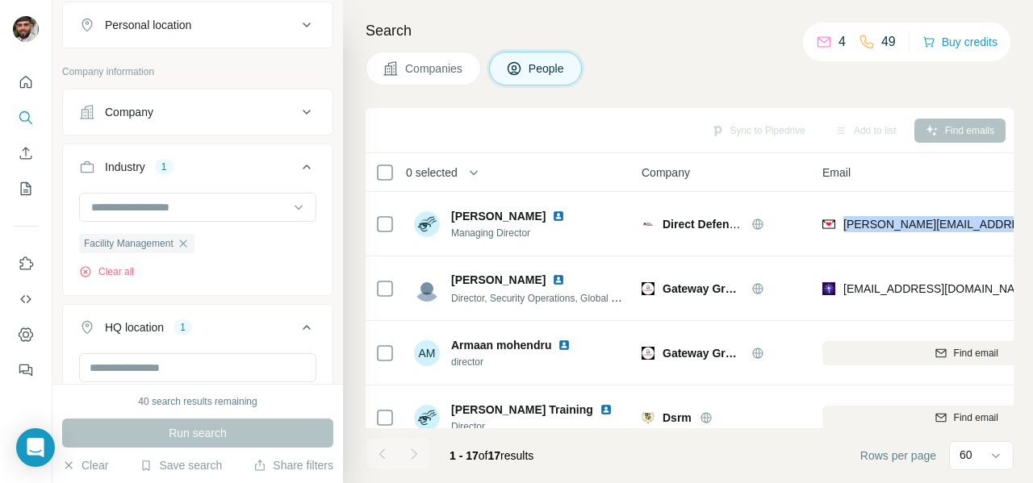
scroll to position [0, 0]
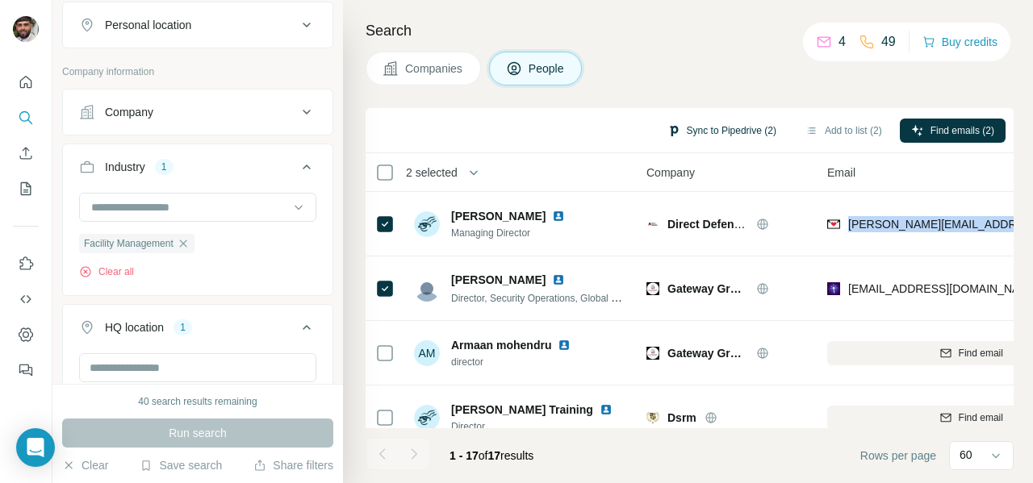
click at [707, 136] on button "Sync to Pipedrive (2)" at bounding box center [722, 131] width 132 height 24
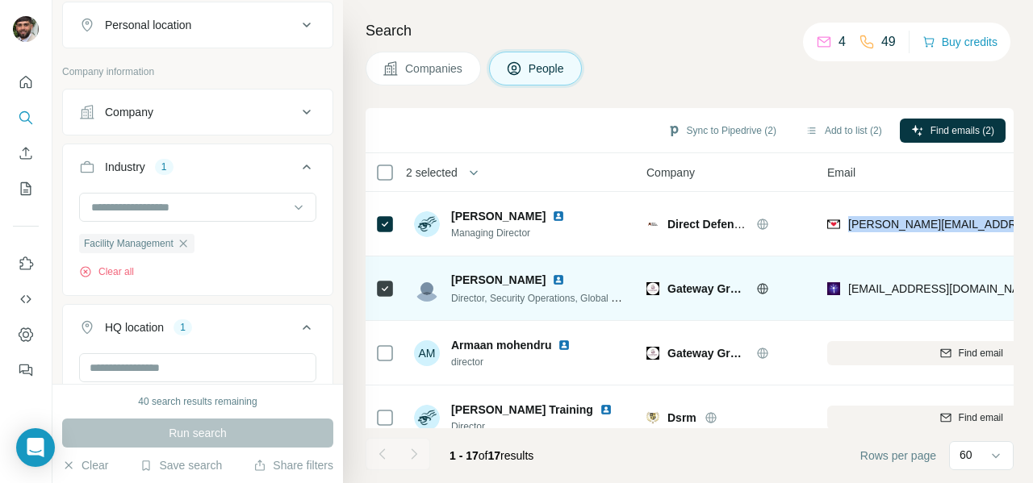
scroll to position [0, 242]
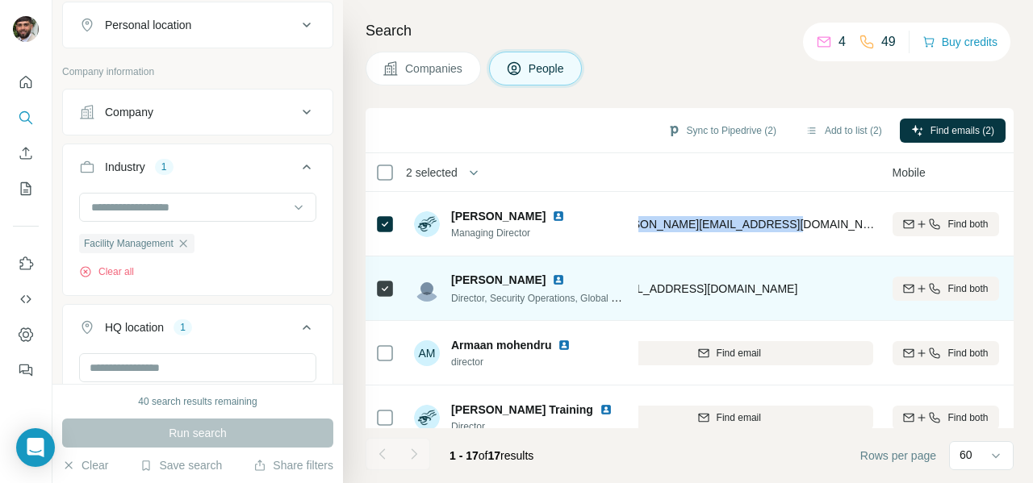
drag, startPoint x: 848, startPoint y: 291, endPoint x: 799, endPoint y: 286, distance: 48.7
click at [804, 286] on div "[EMAIL_ADDRESS][DOMAIN_NAME]" at bounding box center [729, 288] width 288 height 44
copy span "[EMAIL_ADDRESS][DOMAIN_NAME]"
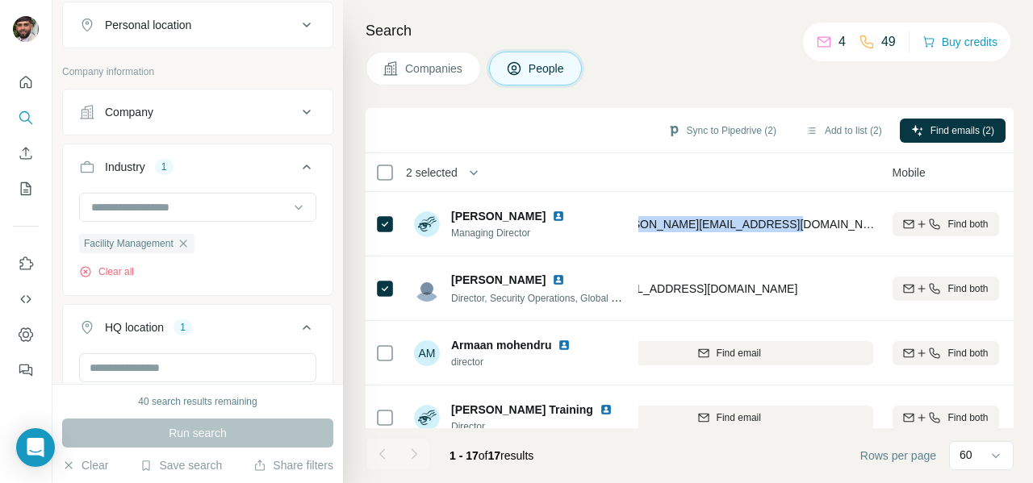
click at [559, 134] on div "Sync to Pipedrive (2) Add to list (2) Find emails (2)" at bounding box center [690, 130] width 632 height 28
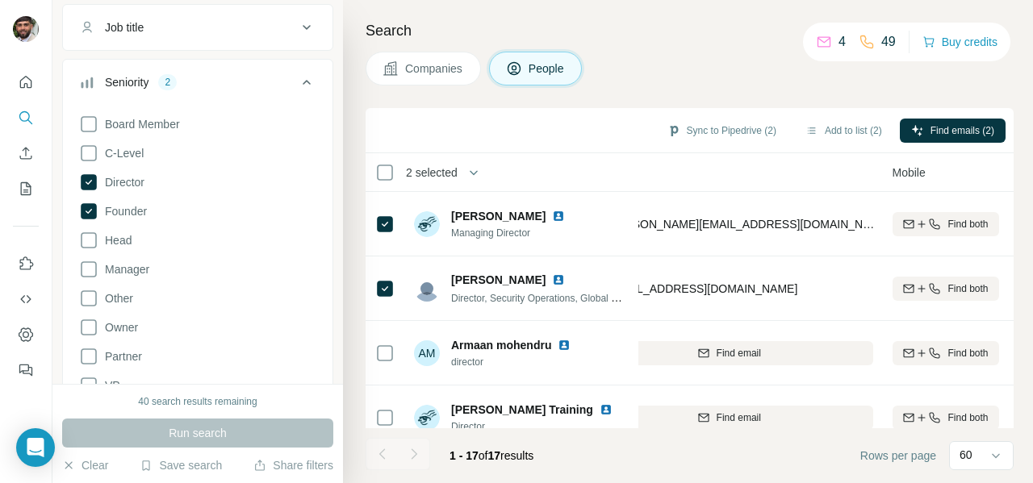
scroll to position [291, 0]
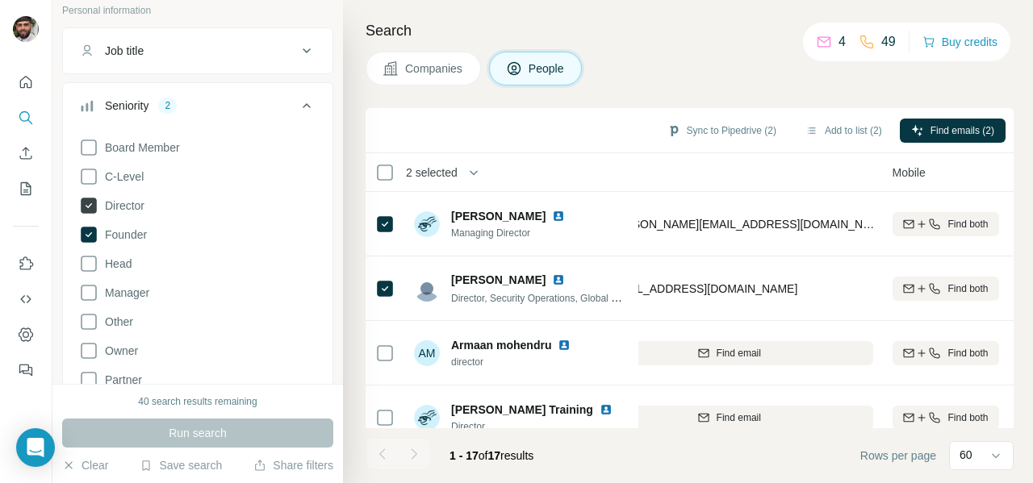
click at [86, 232] on icon at bounding box center [89, 235] width 16 height 16
click at [87, 196] on icon at bounding box center [88, 205] width 19 height 19
click at [85, 235] on icon at bounding box center [88, 234] width 19 height 19
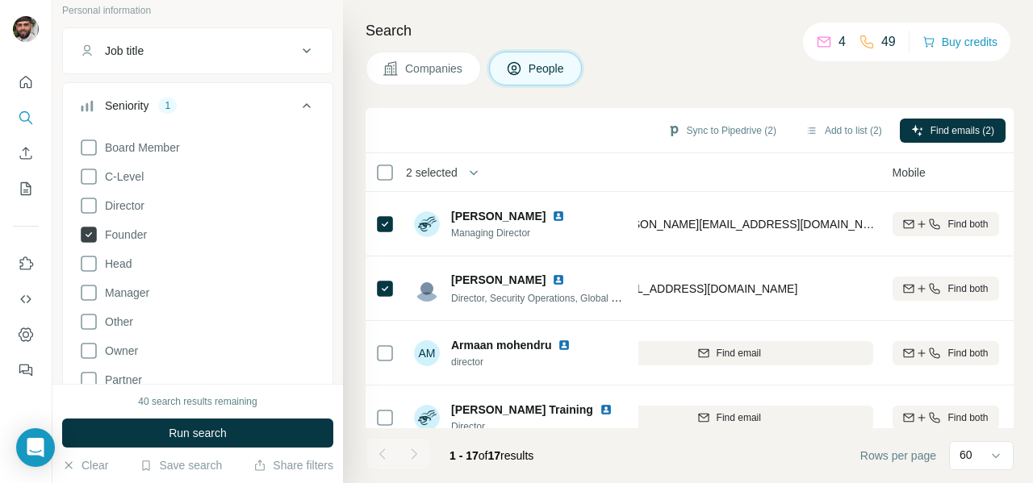
click at [99, 233] on span "Founder" at bounding box center [122, 235] width 48 height 16
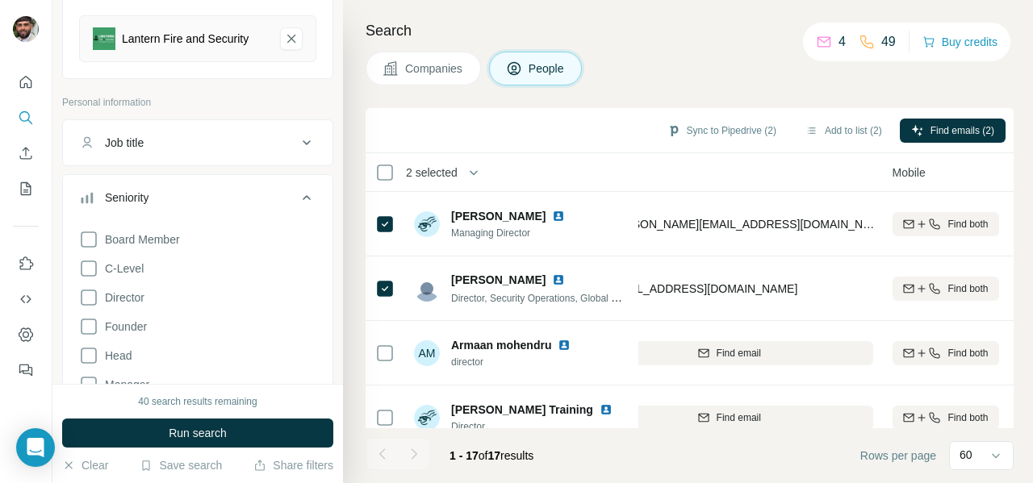
scroll to position [132, 0]
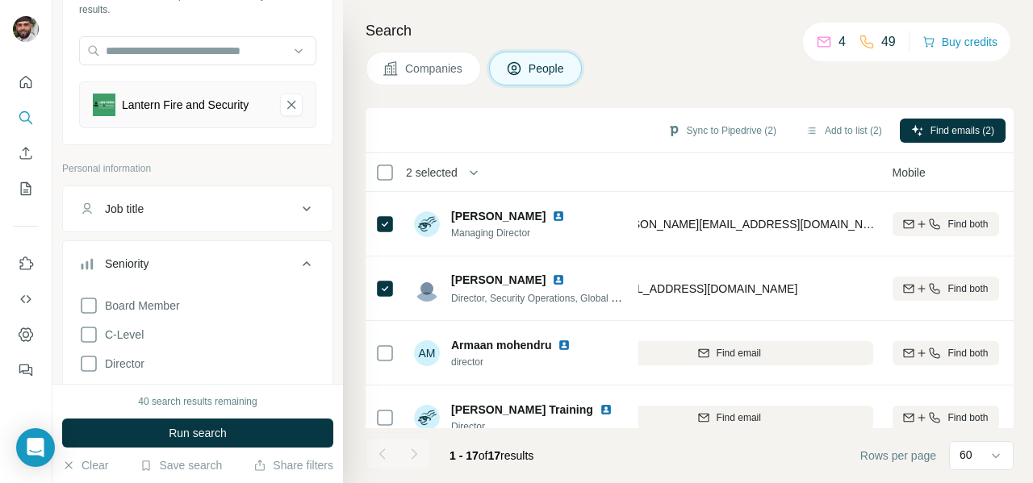
click at [303, 266] on icon at bounding box center [306, 263] width 19 height 19
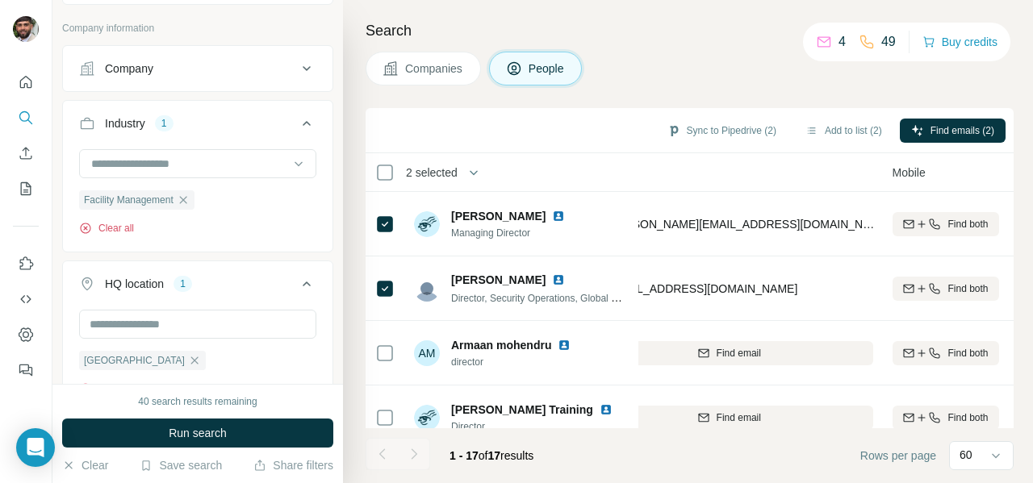
click at [130, 224] on button "Clear all" at bounding box center [106, 228] width 55 height 15
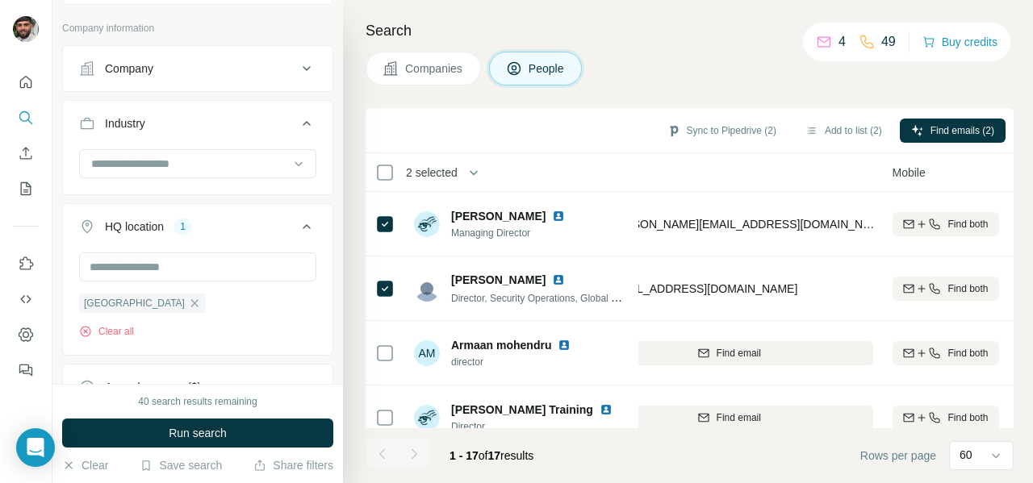
scroll to position [606, 0]
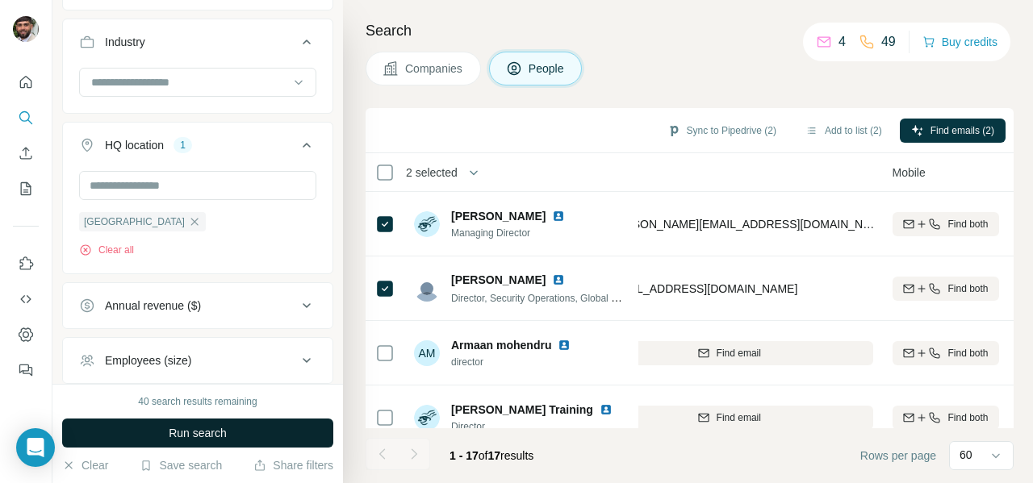
click at [197, 432] on span "Run search" at bounding box center [198, 433] width 58 height 16
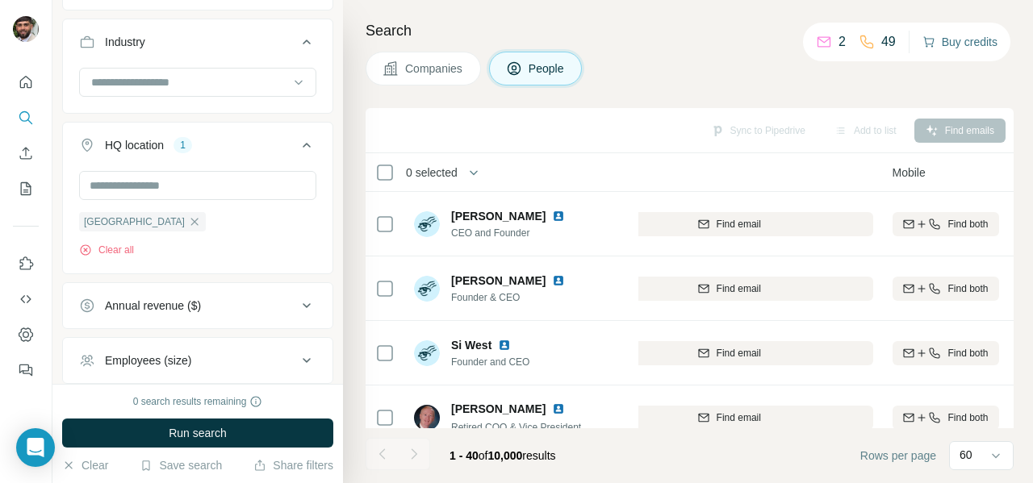
click at [957, 42] on button "Buy credits" at bounding box center [960, 42] width 75 height 23
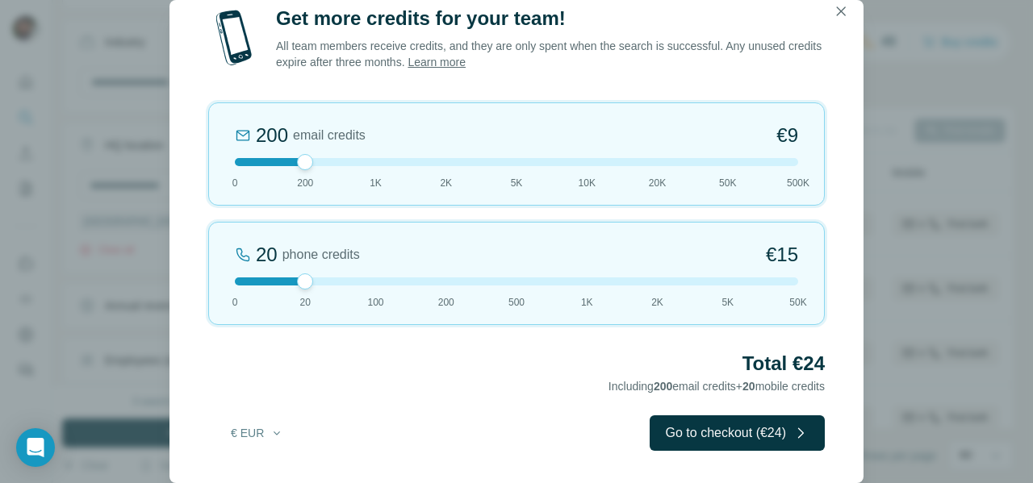
click at [483, 162] on div at bounding box center [516, 162] width 563 height 8
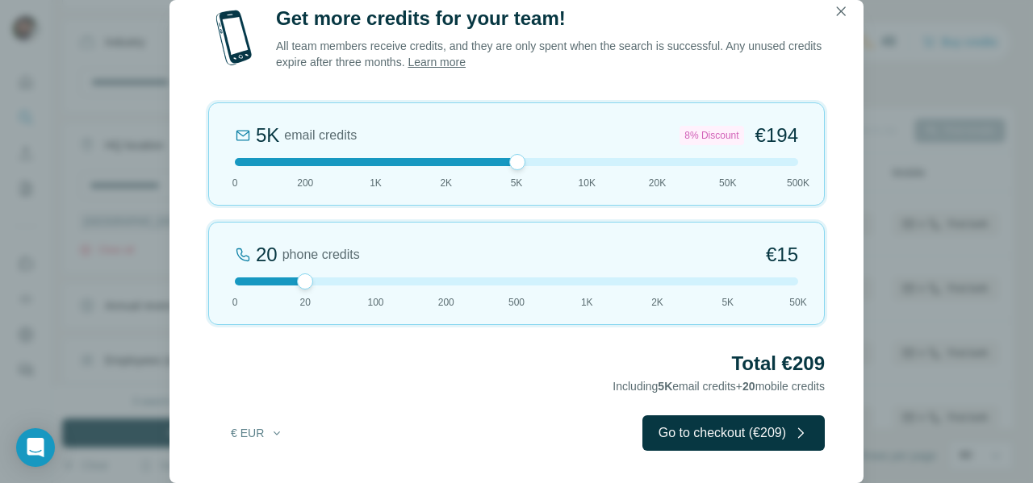
click at [388, 160] on div at bounding box center [516, 162] width 563 height 8
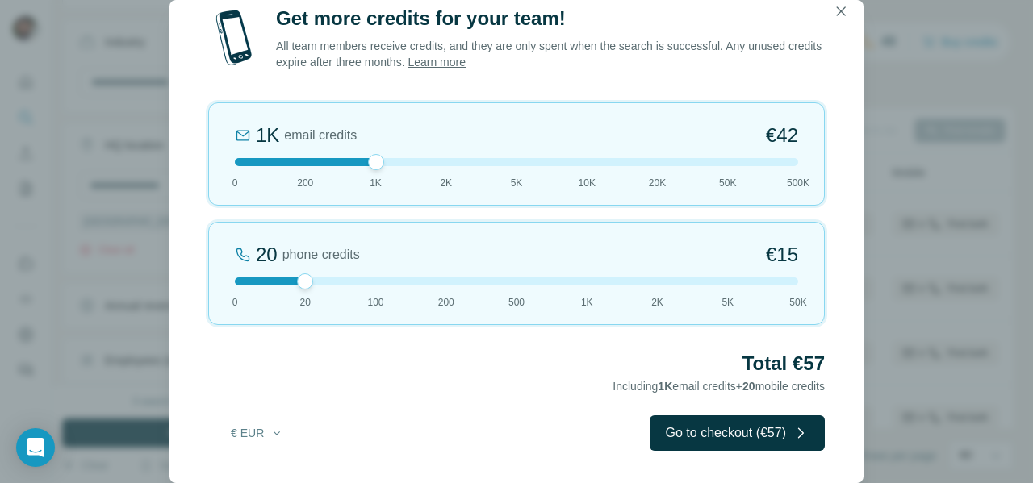
click at [333, 162] on div at bounding box center [516, 162] width 563 height 8
click at [383, 164] on div at bounding box center [516, 162] width 563 height 8
click at [172, 291] on div "Get more credits for your team! All team members receive credits, and they are …" at bounding box center [517, 245] width 694 height 478
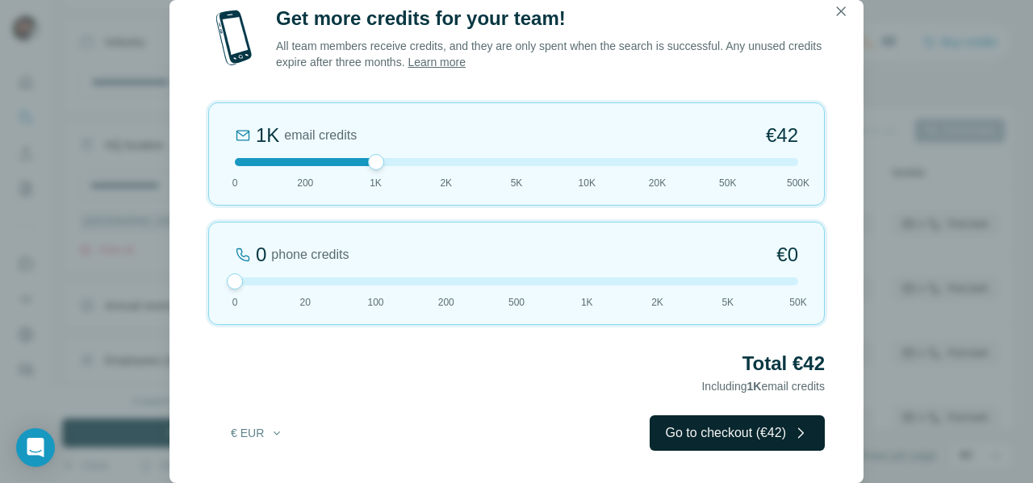
click at [715, 434] on button "Go to checkout (€42)" at bounding box center [737, 434] width 175 height 36
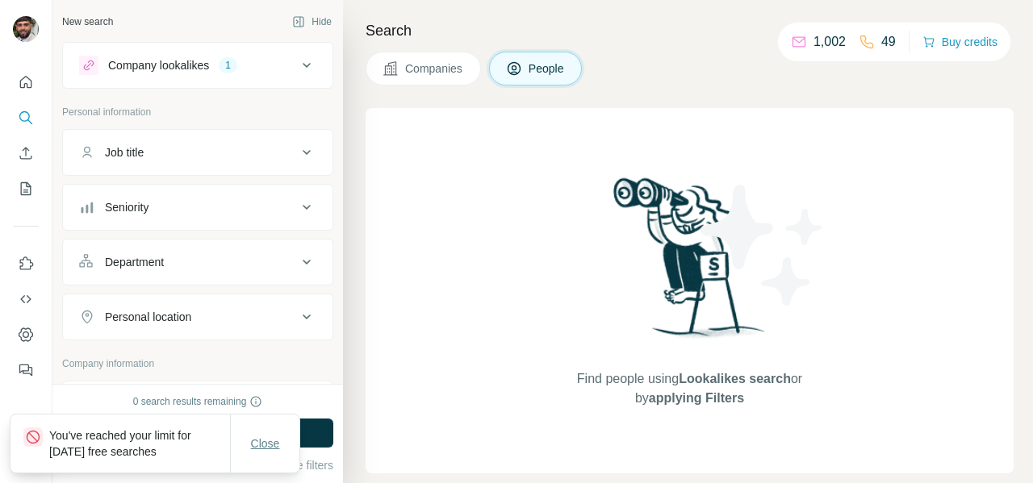
click at [266, 450] on span "Close" at bounding box center [265, 444] width 29 height 16
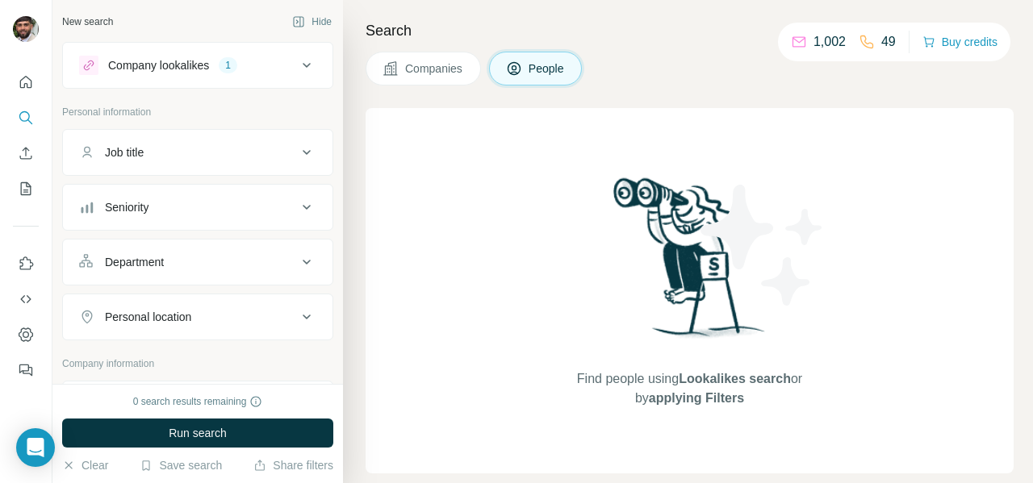
click at [430, 69] on span "Companies" at bounding box center [434, 69] width 59 height 16
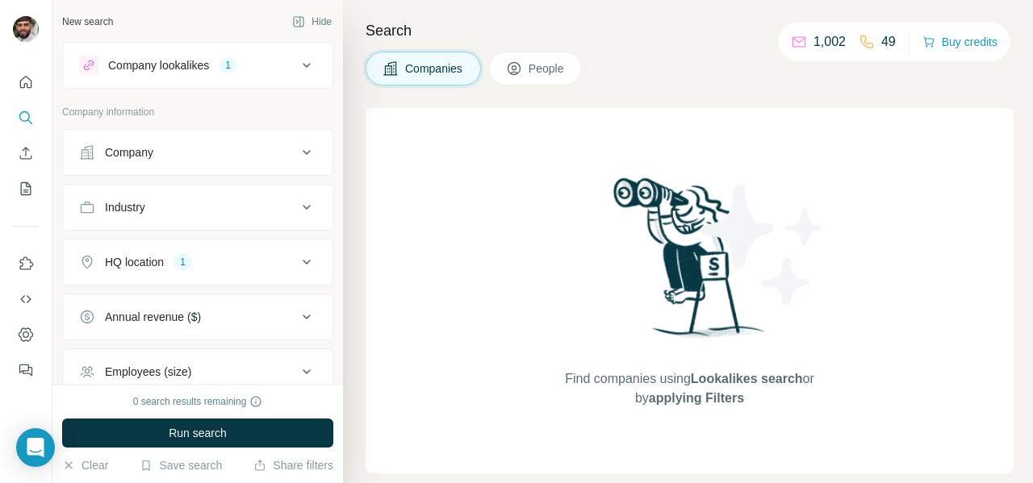
click at [542, 73] on span "People" at bounding box center [547, 69] width 37 height 16
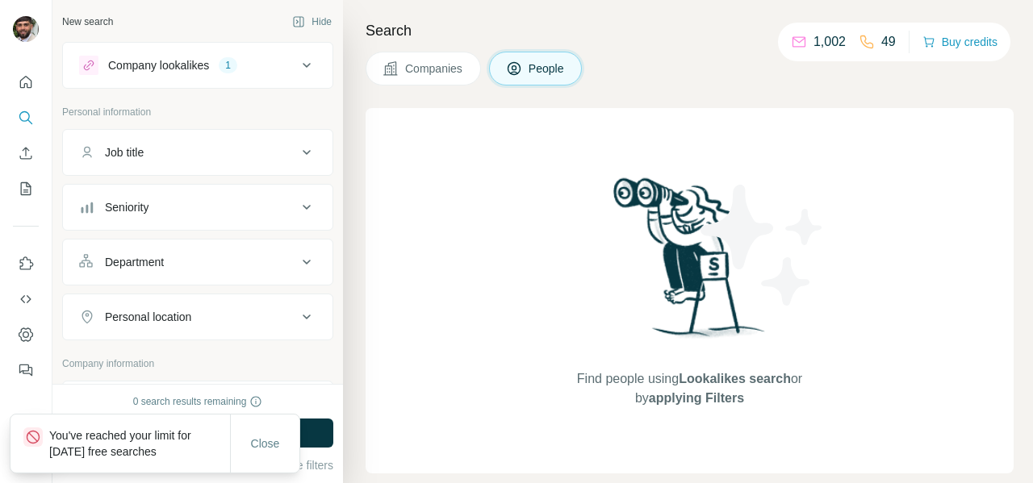
click at [448, 73] on span "Companies" at bounding box center [434, 69] width 59 height 16
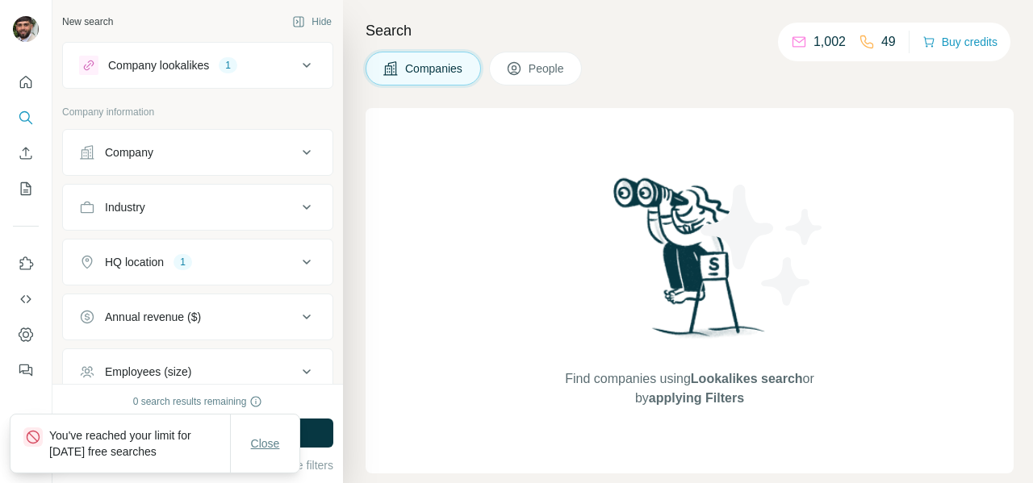
click at [268, 446] on span "Close" at bounding box center [265, 444] width 29 height 16
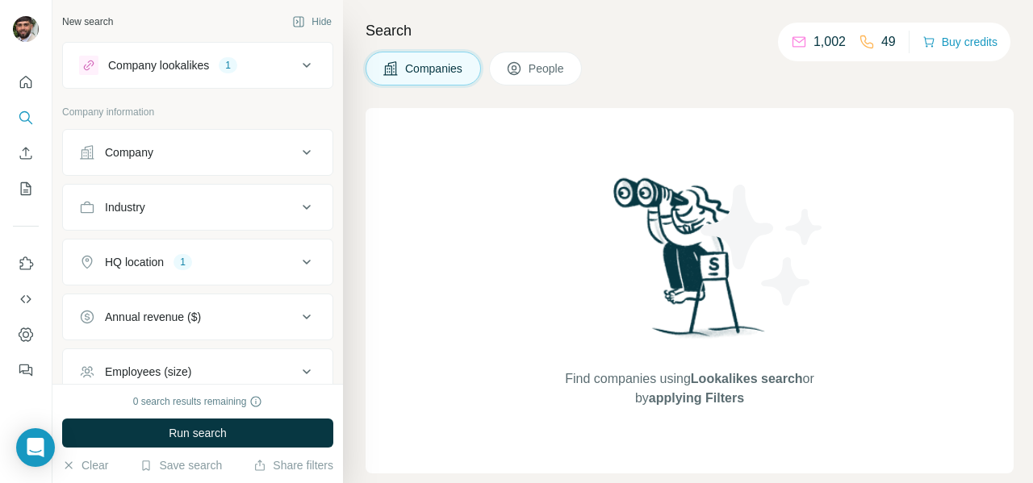
click at [282, 63] on div "Company lookalikes 1" at bounding box center [188, 65] width 218 height 19
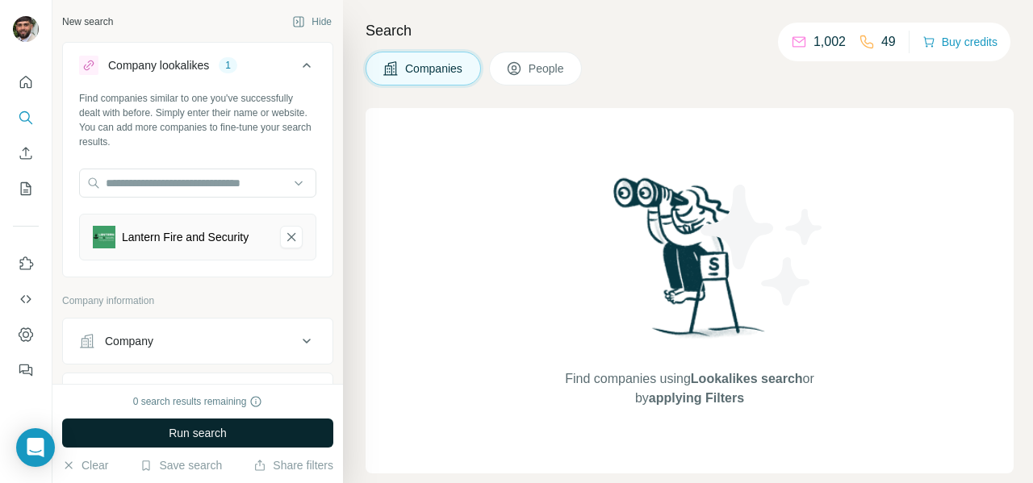
click at [209, 437] on span "Run search" at bounding box center [198, 433] width 58 height 16
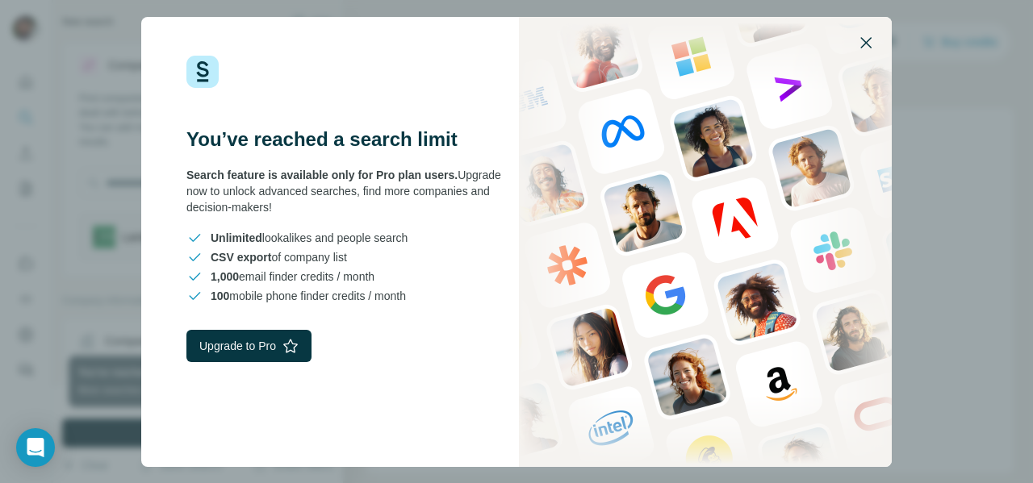
click at [868, 50] on icon "button" at bounding box center [865, 42] width 19 height 19
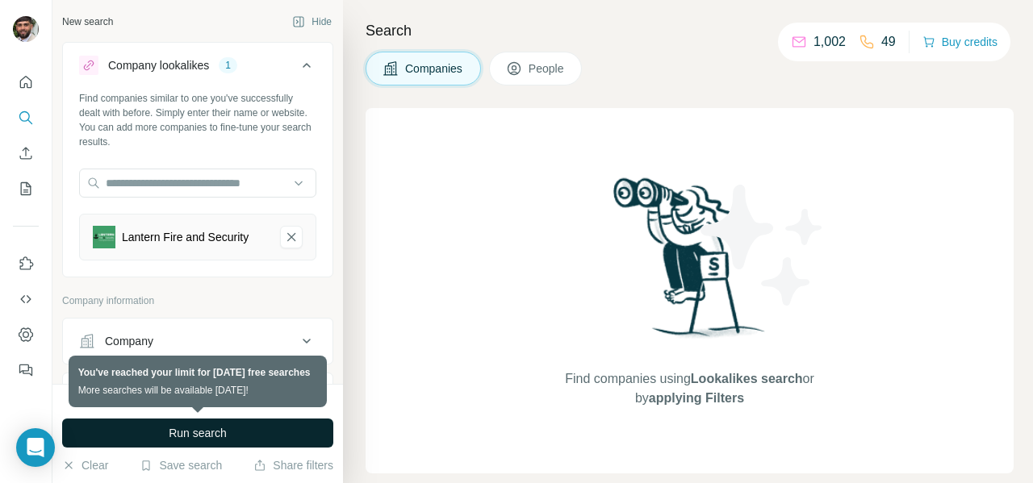
click at [564, 68] on span "People" at bounding box center [547, 69] width 37 height 16
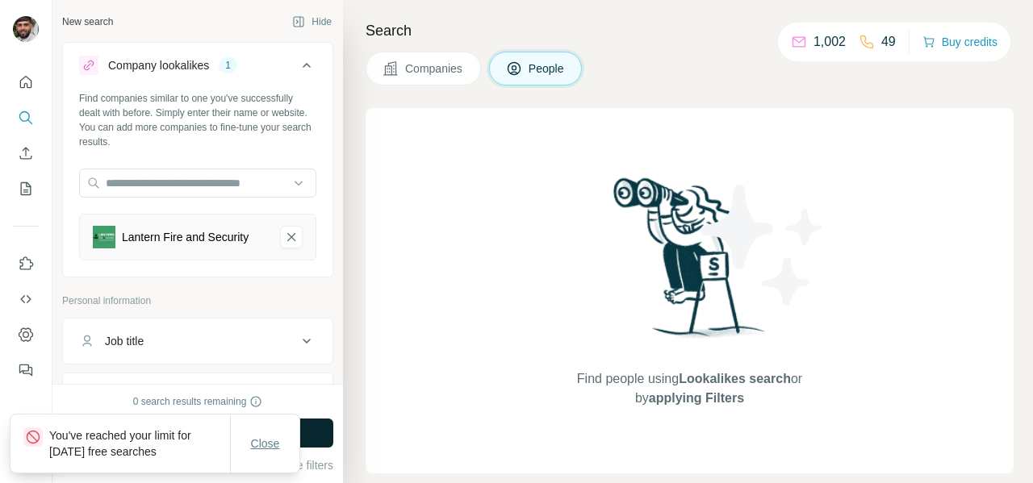
click at [274, 447] on span "Close" at bounding box center [265, 444] width 29 height 16
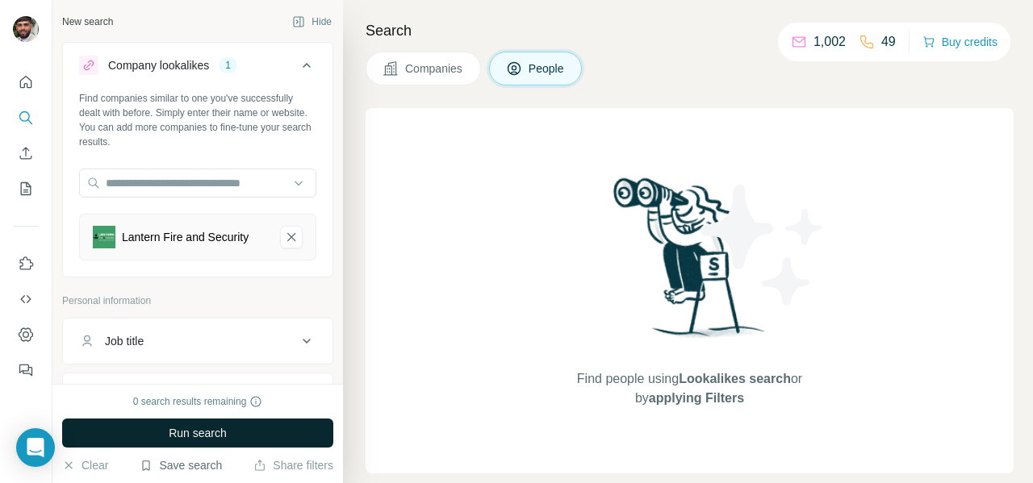
click at [204, 464] on button "Save search" at bounding box center [181, 466] width 82 height 16
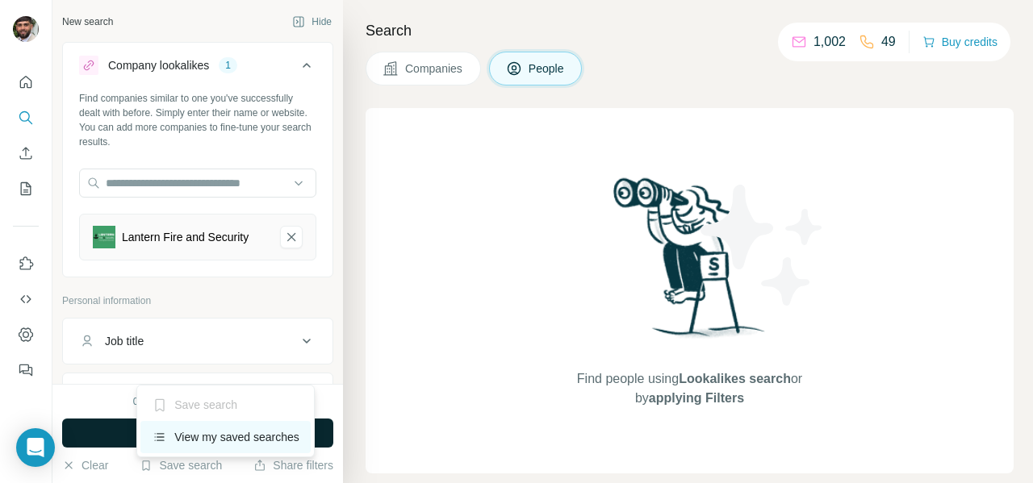
click at [225, 442] on div "View my saved searches" at bounding box center [225, 437] width 170 height 32
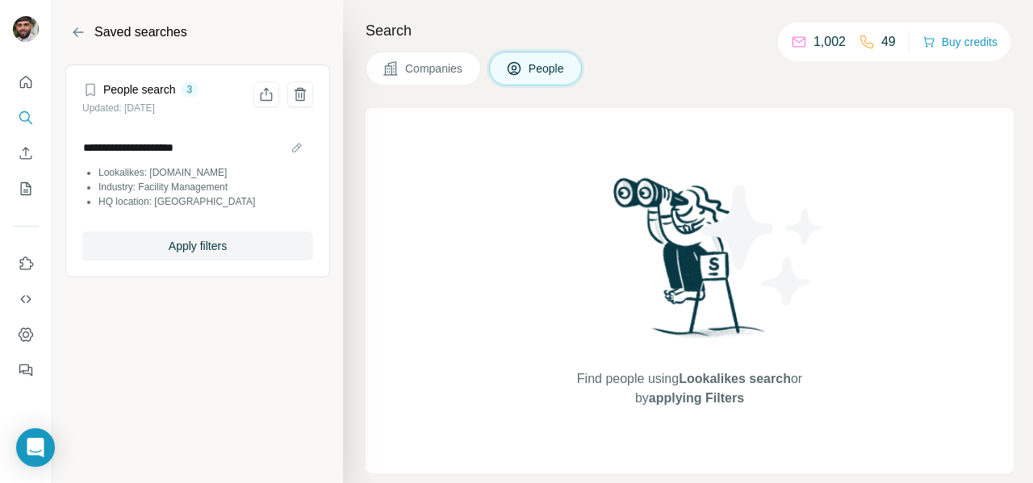
click at [227, 182] on li "Industry: Facility Management" at bounding box center [205, 187] width 215 height 15
click at [190, 253] on span "Apply filters" at bounding box center [198, 246] width 58 height 16
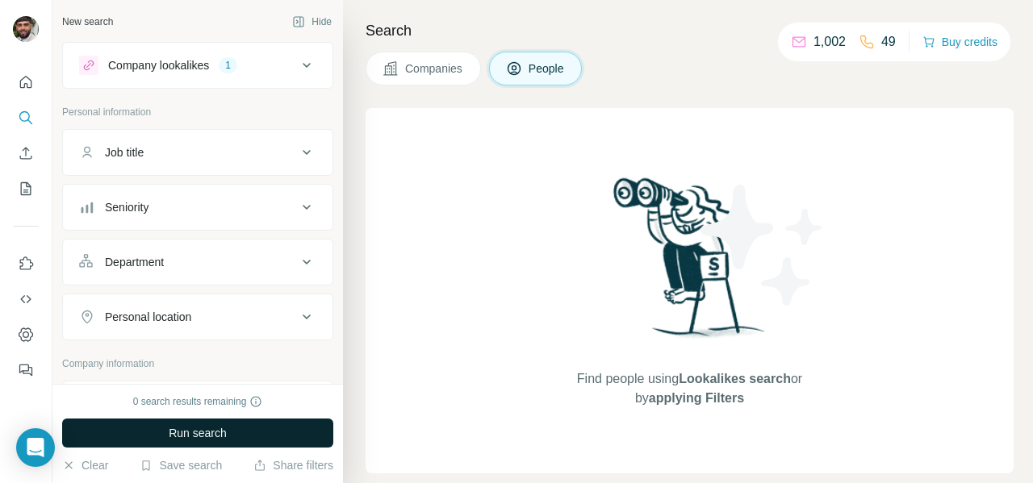
click at [226, 437] on span "Run search" at bounding box center [198, 433] width 58 height 16
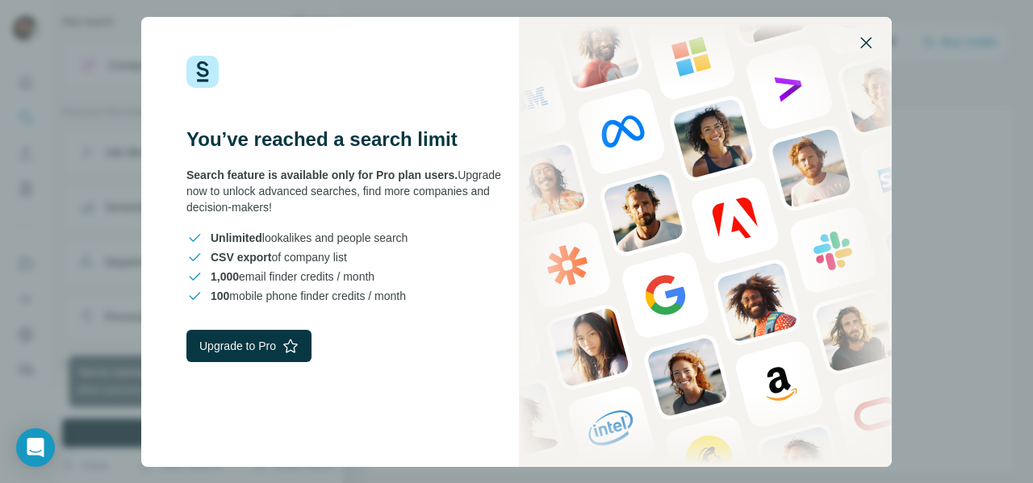
click at [863, 46] on icon "button" at bounding box center [865, 42] width 11 height 11
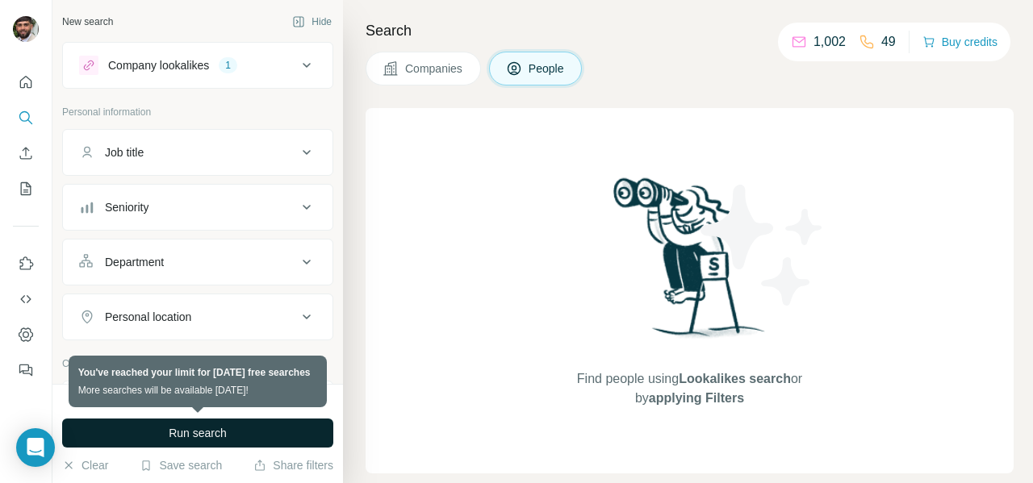
click at [270, 60] on div "Company lookalikes 1" at bounding box center [188, 65] width 218 height 19
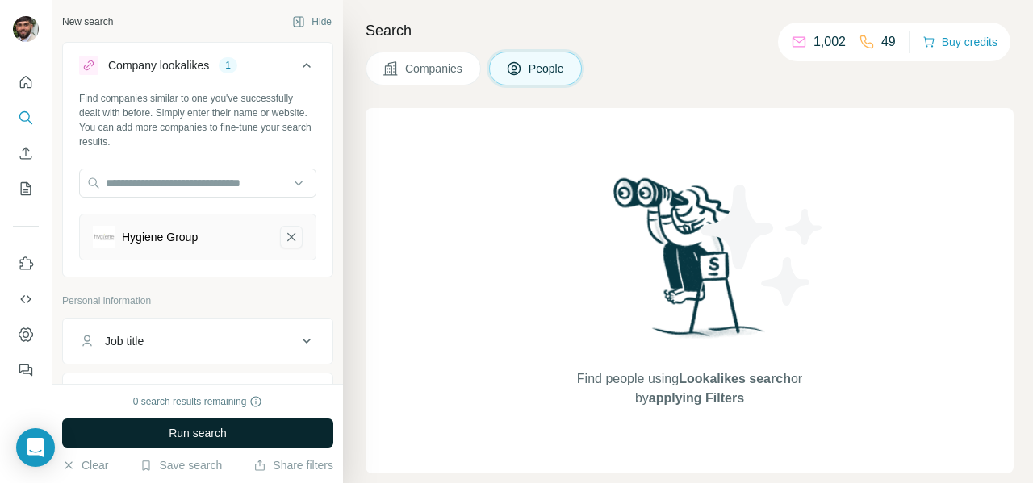
click at [286, 236] on icon "Hygiene Group-remove-button" at bounding box center [291, 237] width 15 height 16
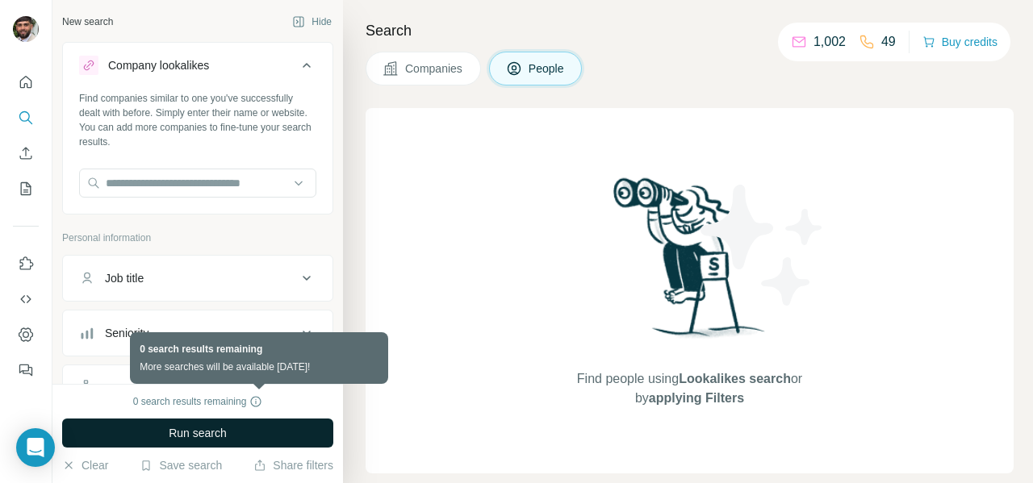
click at [262, 403] on icon at bounding box center [256, 401] width 10 height 10
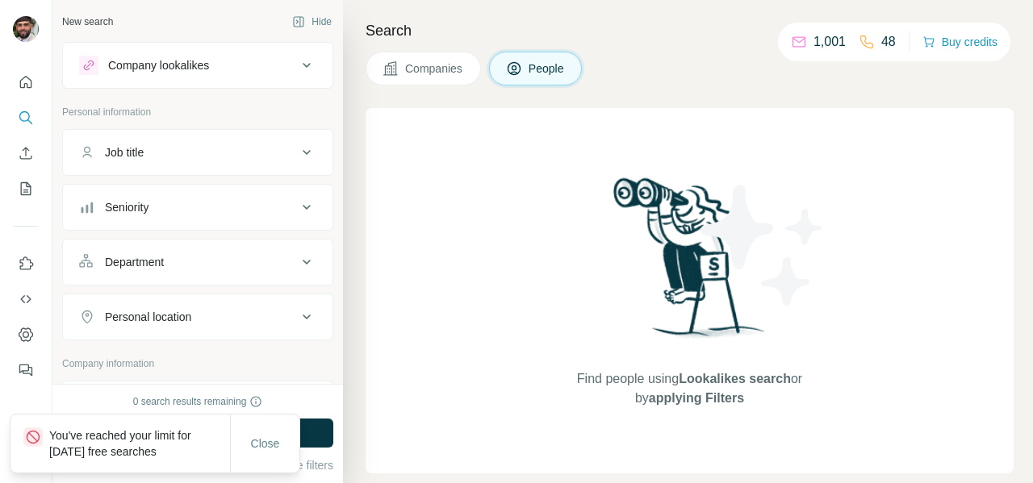
click at [47, 442] on div at bounding box center [36, 437] width 26 height 19
click at [277, 443] on span "Close" at bounding box center [265, 444] width 29 height 16
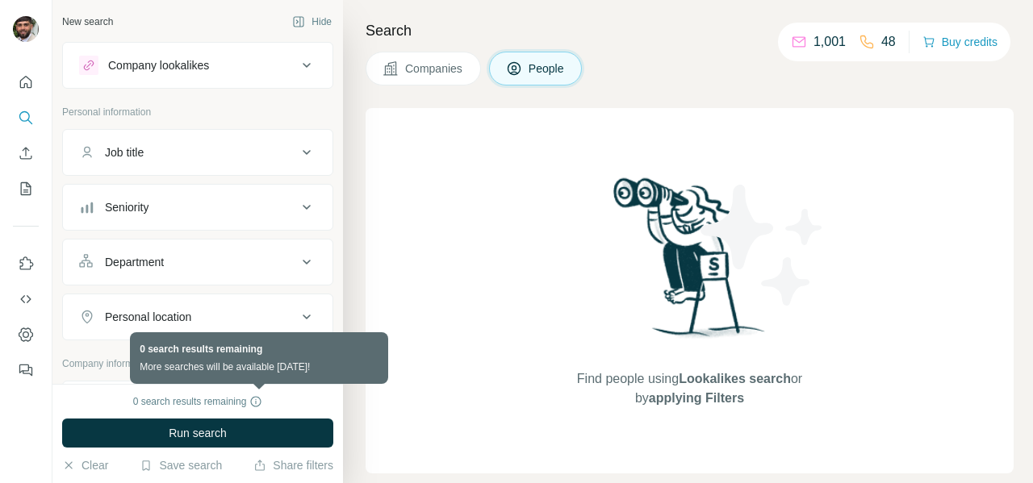
click at [261, 404] on icon at bounding box center [255, 402] width 13 height 13
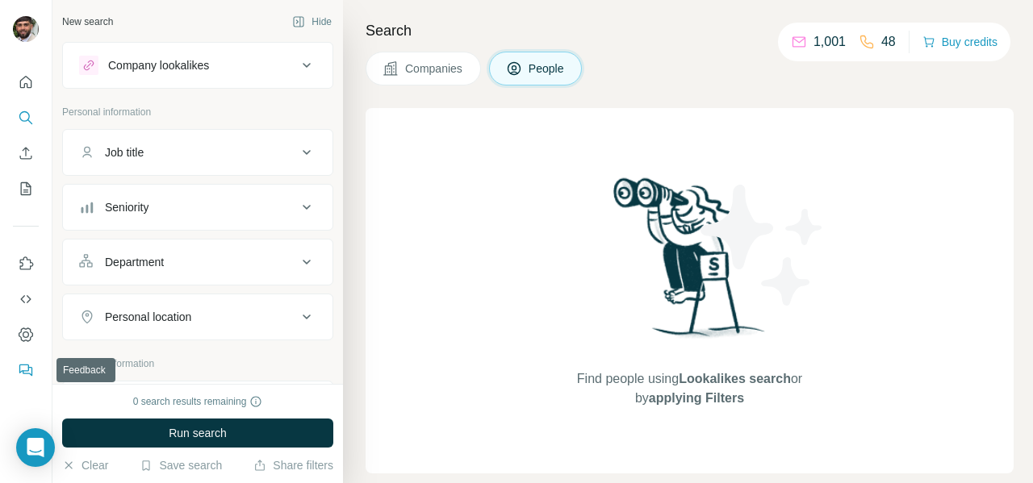
click at [30, 365] on icon "Feedback" at bounding box center [26, 370] width 16 height 16
